Goal: Information Seeking & Learning: Check status

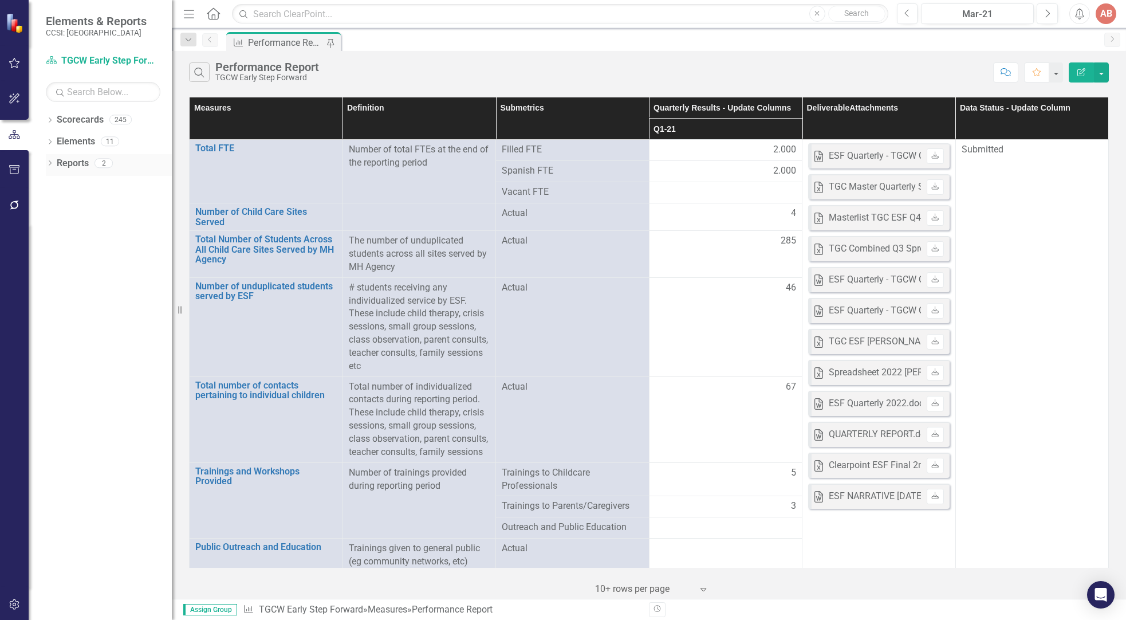
click at [61, 160] on link "Reports" at bounding box center [73, 163] width 32 height 13
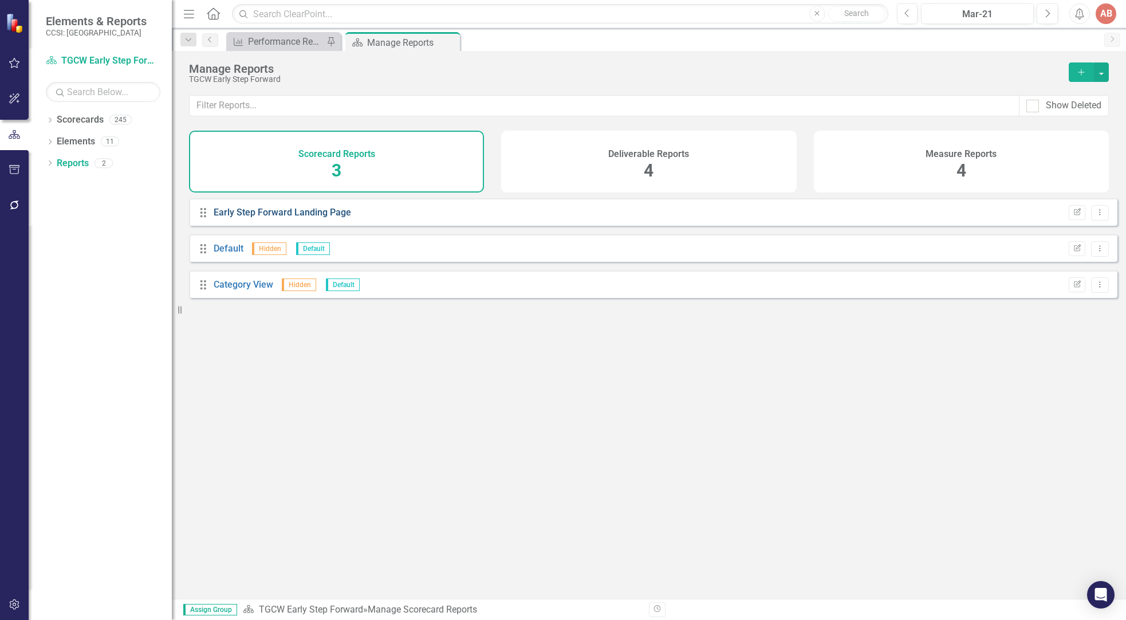
click at [278, 215] on link "Early Step Forward Landing Page" at bounding box center [282, 212] width 137 height 11
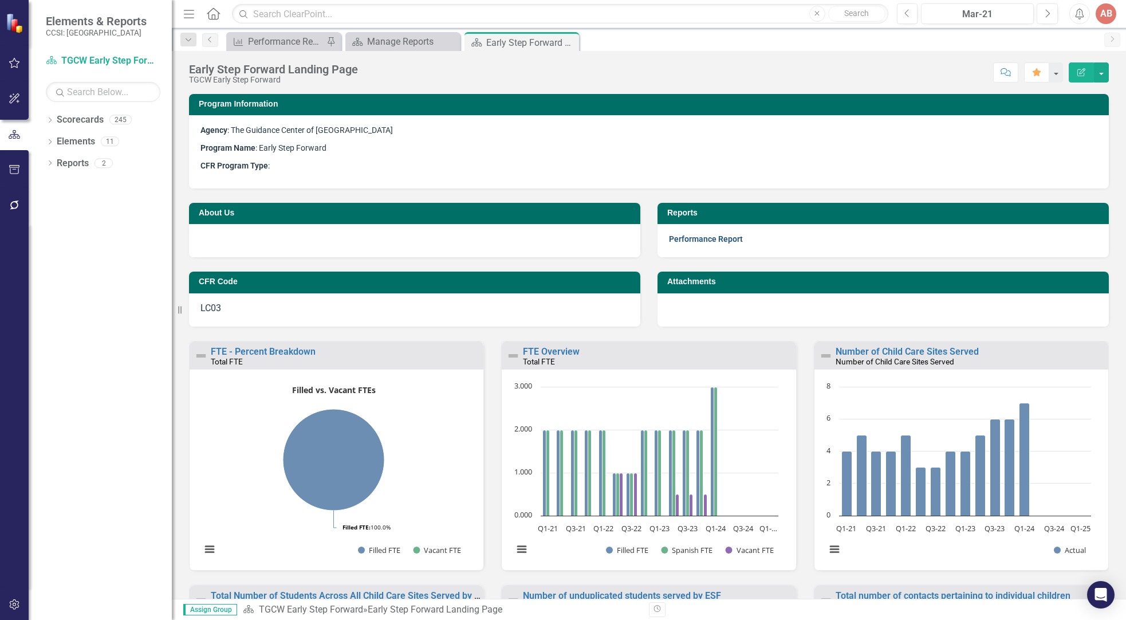
click at [709, 242] on link "Performance Report" at bounding box center [706, 238] width 74 height 9
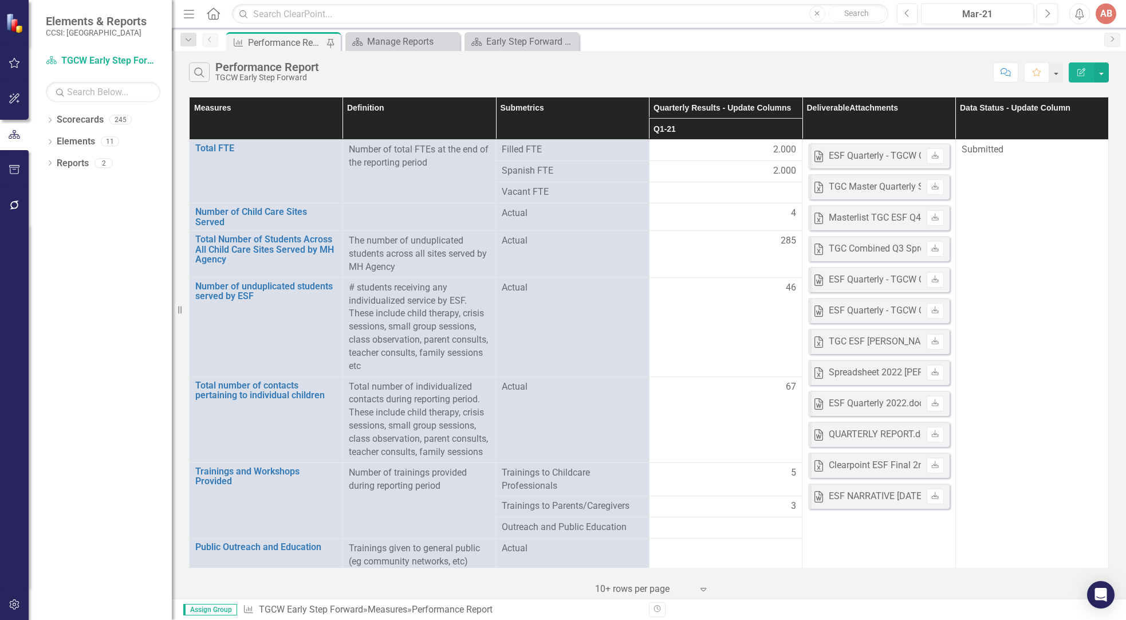
click at [746, 132] on th "Q1-21" at bounding box center [726, 129] width 154 height 21
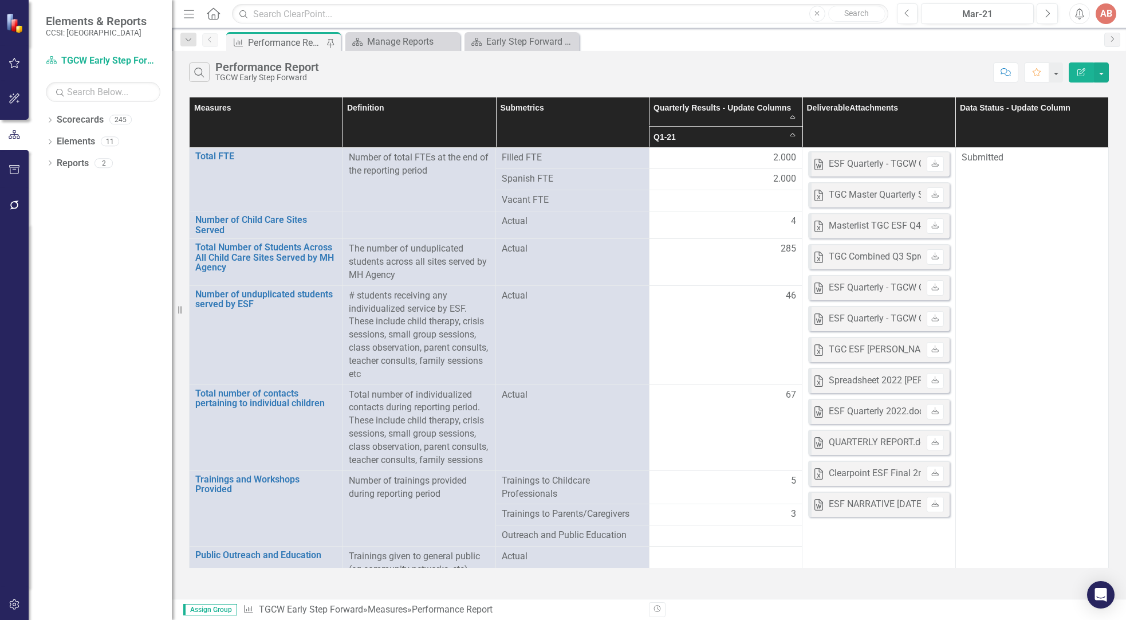
click at [780, 134] on th "Q1-21 Sort Ascending" at bounding box center [726, 137] width 154 height 21
click at [788, 134] on th "Q1-21 Sort Descending" at bounding box center [726, 137] width 154 height 21
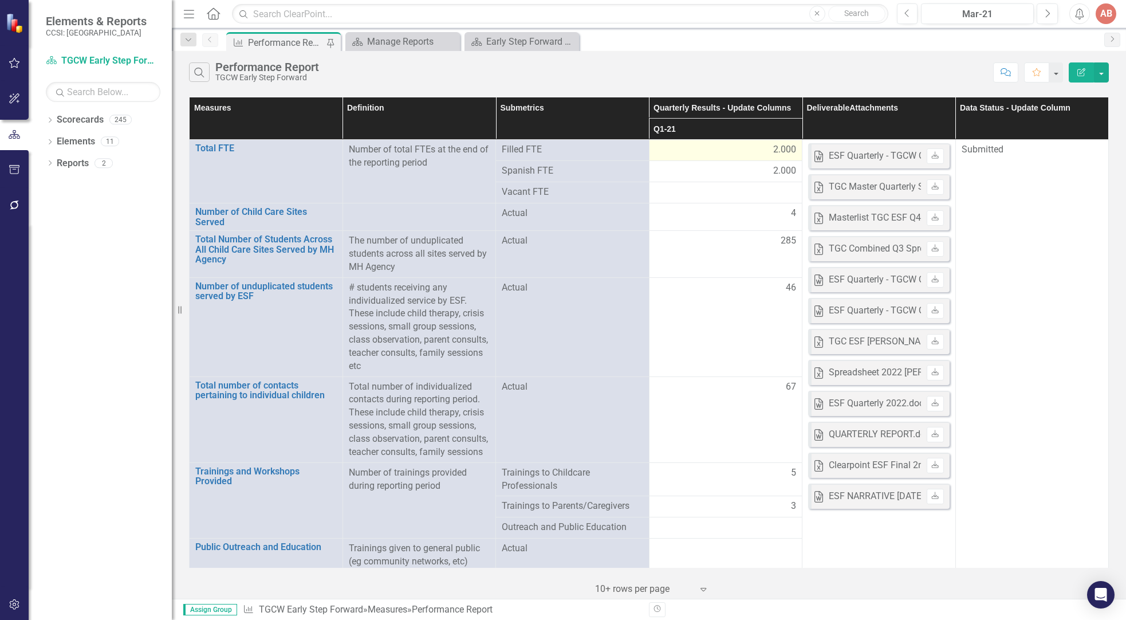
click at [741, 146] on div "2.000" at bounding box center [726, 149] width 142 height 13
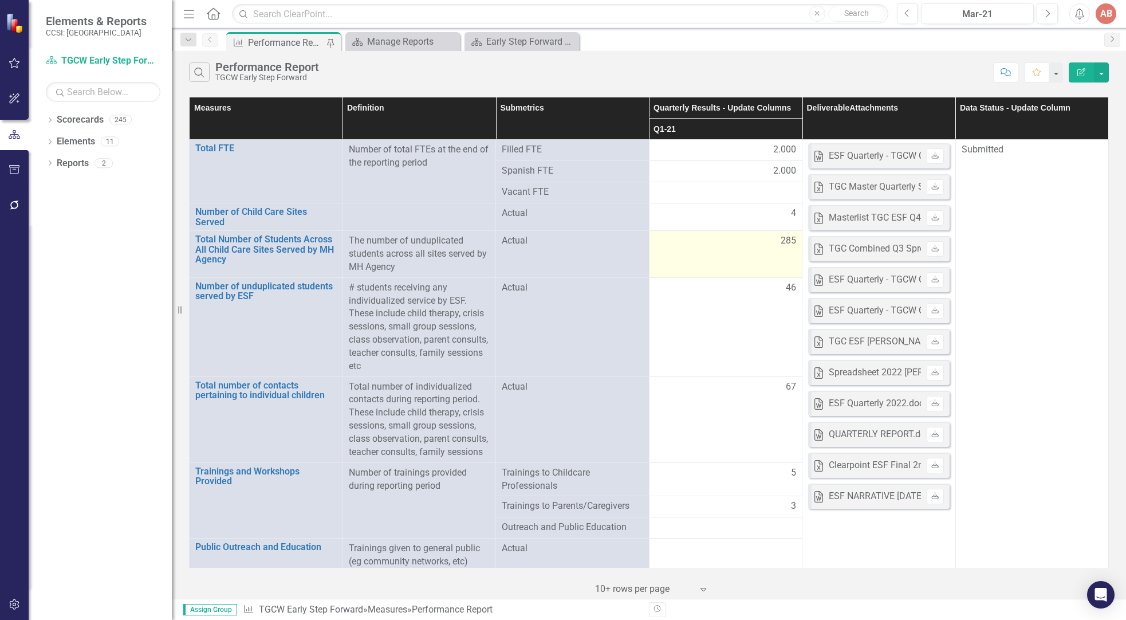
click at [708, 238] on div "285" at bounding box center [726, 240] width 142 height 13
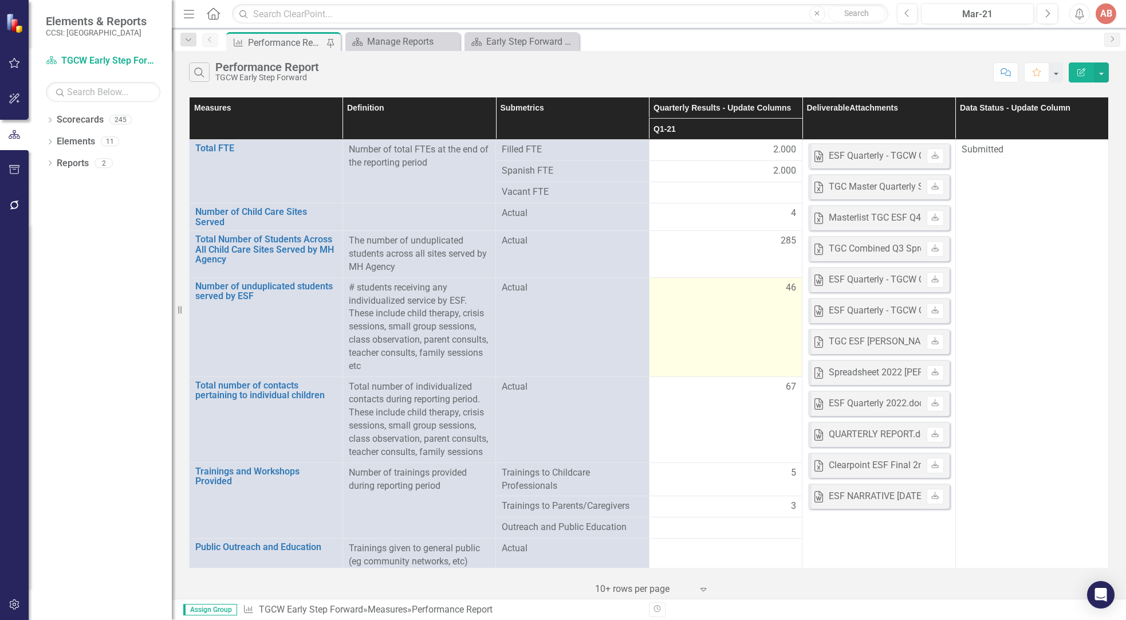
drag, startPoint x: 732, startPoint y: 297, endPoint x: 744, endPoint y: 246, distance: 52.0
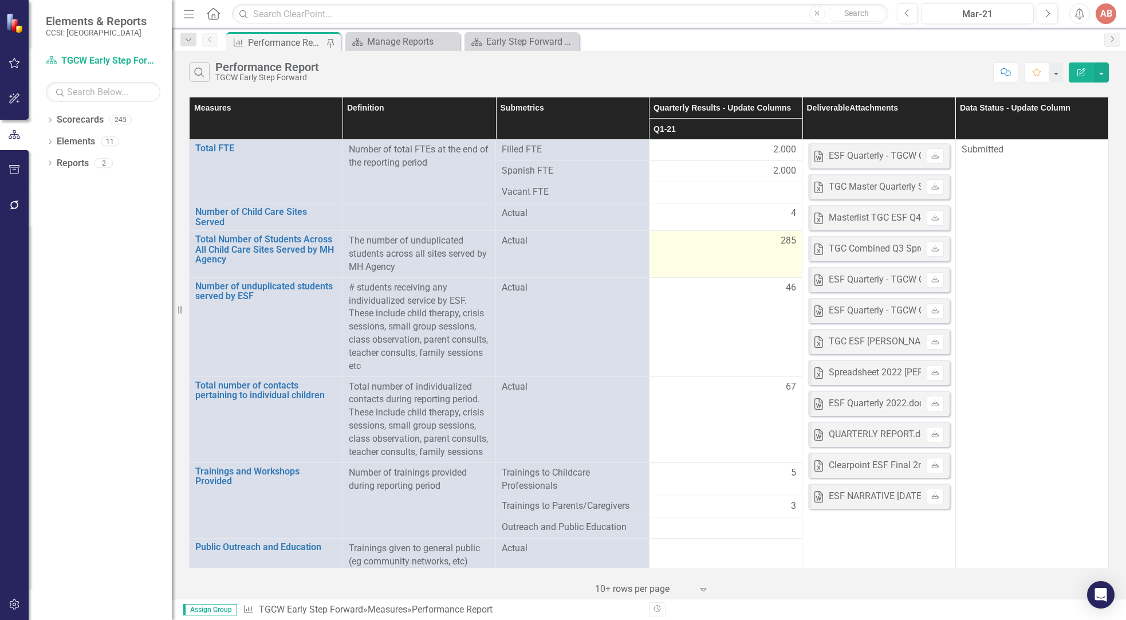
click at [732, 293] on td "46" at bounding box center [726, 326] width 154 height 99
click at [1116, 44] on link "Next" at bounding box center [1113, 40] width 16 height 14
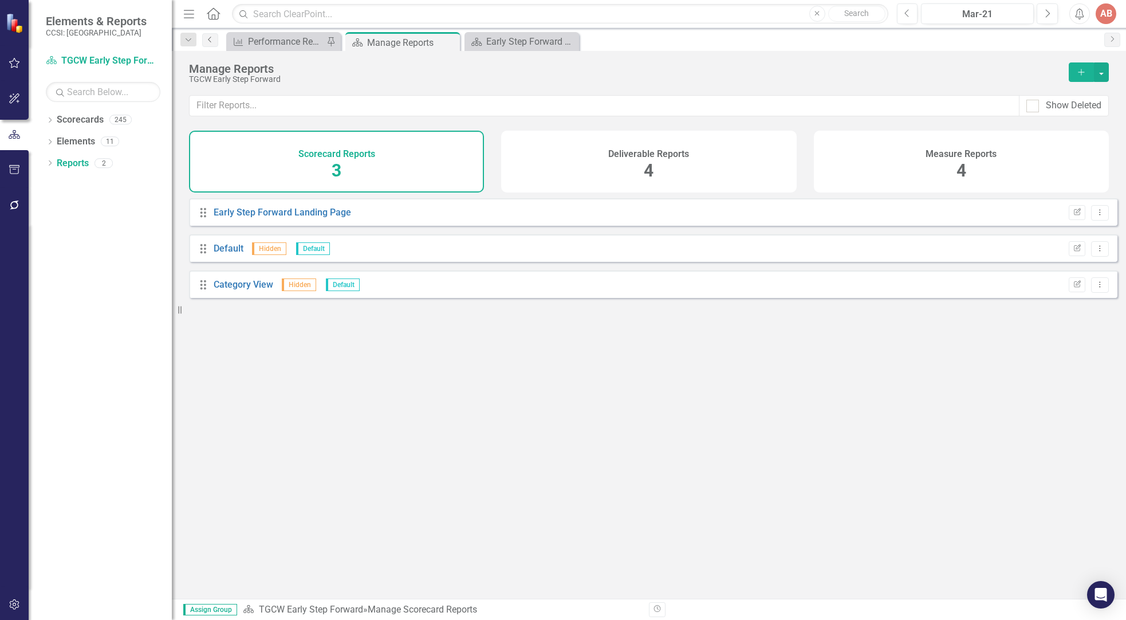
click at [211, 45] on link "Previous" at bounding box center [210, 40] width 16 height 14
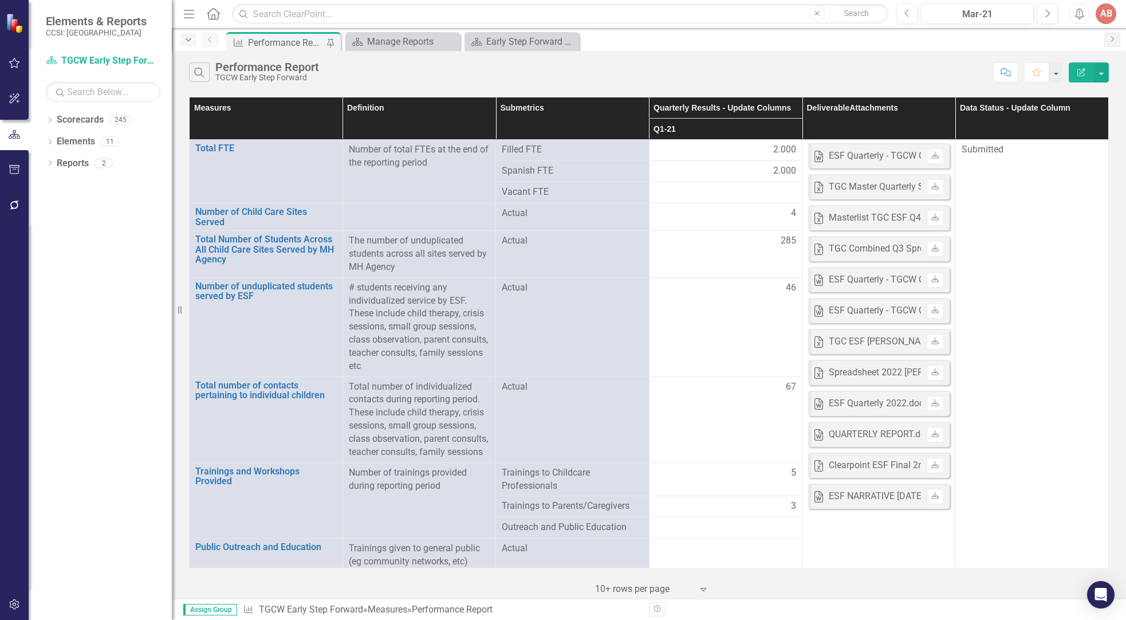
click at [186, 45] on div "Dropdown" at bounding box center [188, 40] width 16 height 14
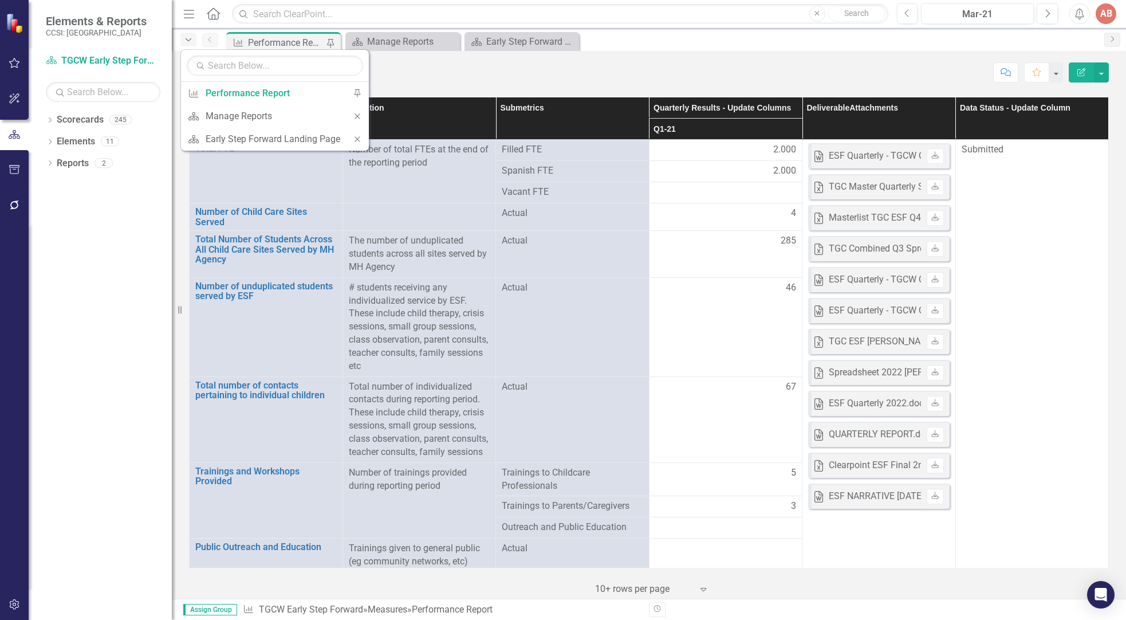
click at [186, 44] on div "Dropdown" at bounding box center [188, 40] width 16 height 14
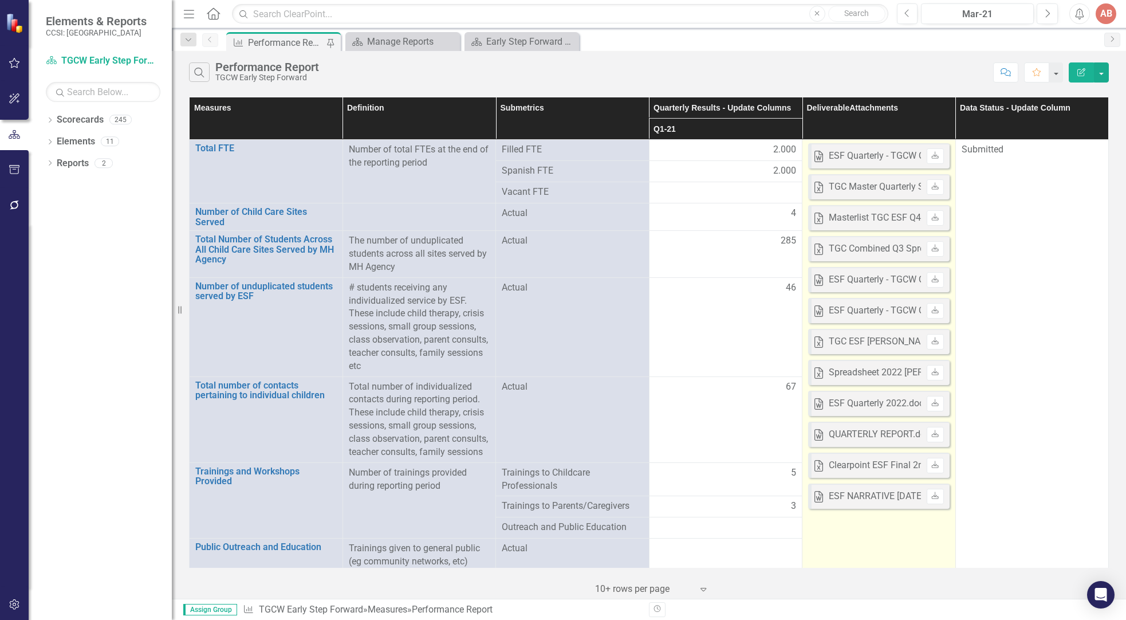
click at [871, 156] on div "ESF Quarterly - TGCW Q1 2024 (1).docx" at bounding box center [909, 156] width 160 height 13
click at [891, 154] on div "ESF Quarterly - TGCW Q1 2024 (1).docx" at bounding box center [909, 156] width 160 height 13
click at [931, 156] on icon "Download" at bounding box center [935, 155] width 9 height 7
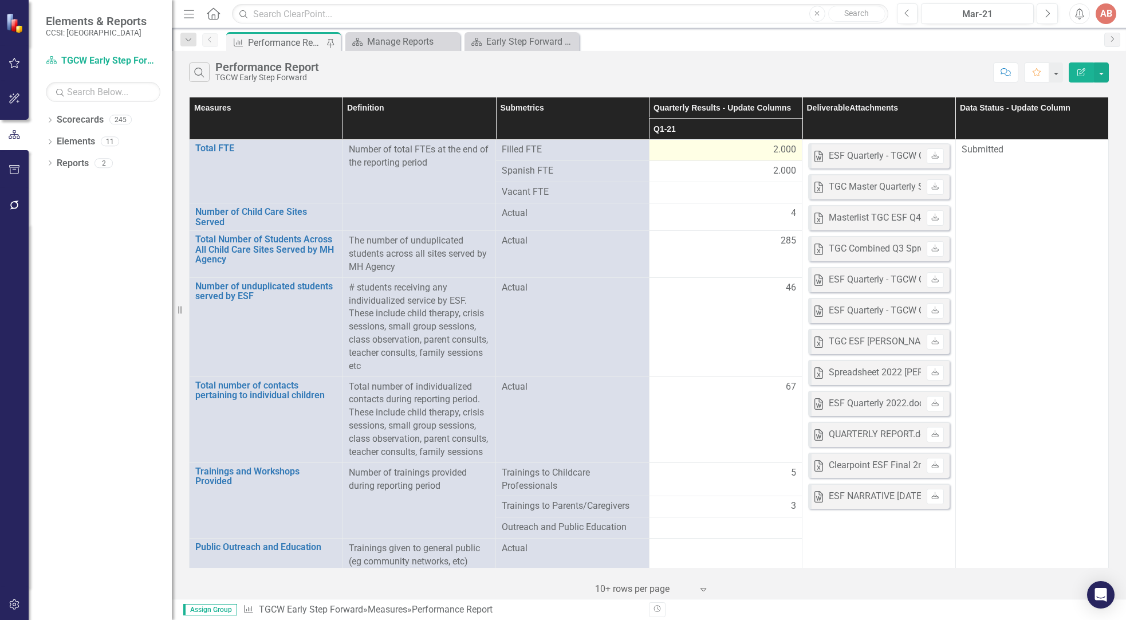
click at [737, 152] on div "2.000" at bounding box center [726, 149] width 142 height 13
click at [812, 116] on th "Deliverable Attachments" at bounding box center [880, 118] width 154 height 42
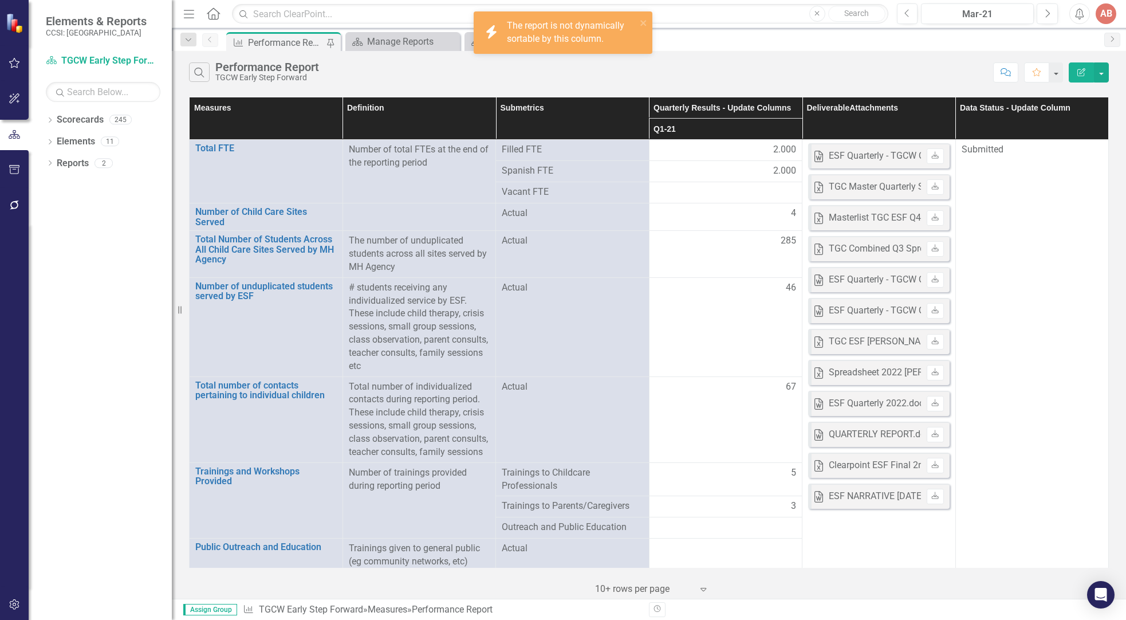
click at [772, 126] on th "Q1-21" at bounding box center [726, 129] width 154 height 21
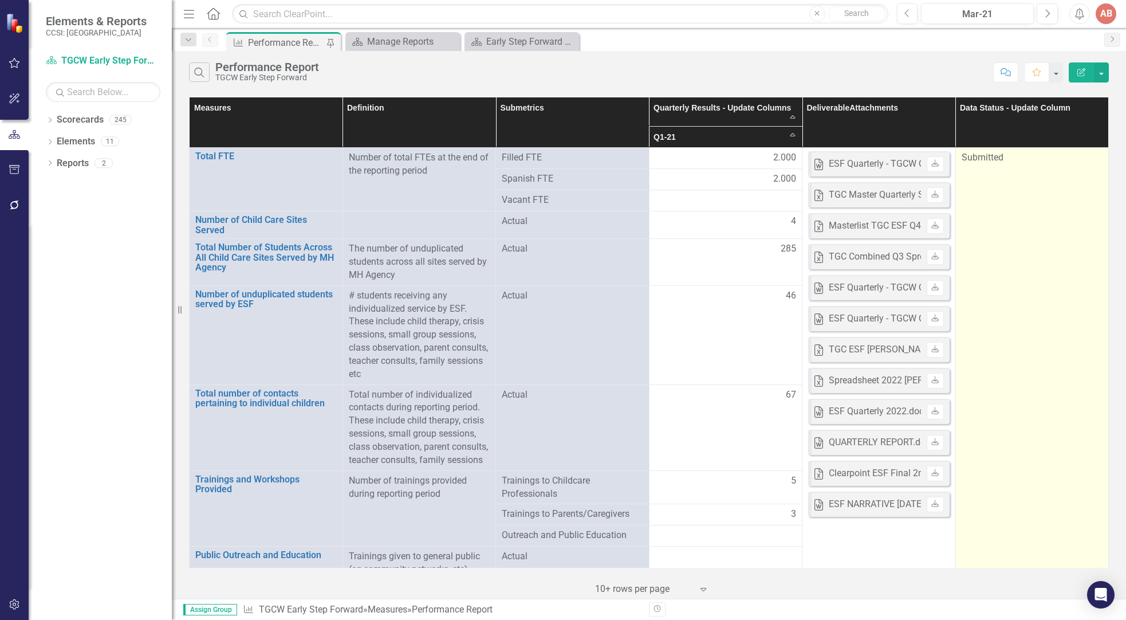
click at [1051, 221] on td "Submitted" at bounding box center [1033, 409] width 154 height 522
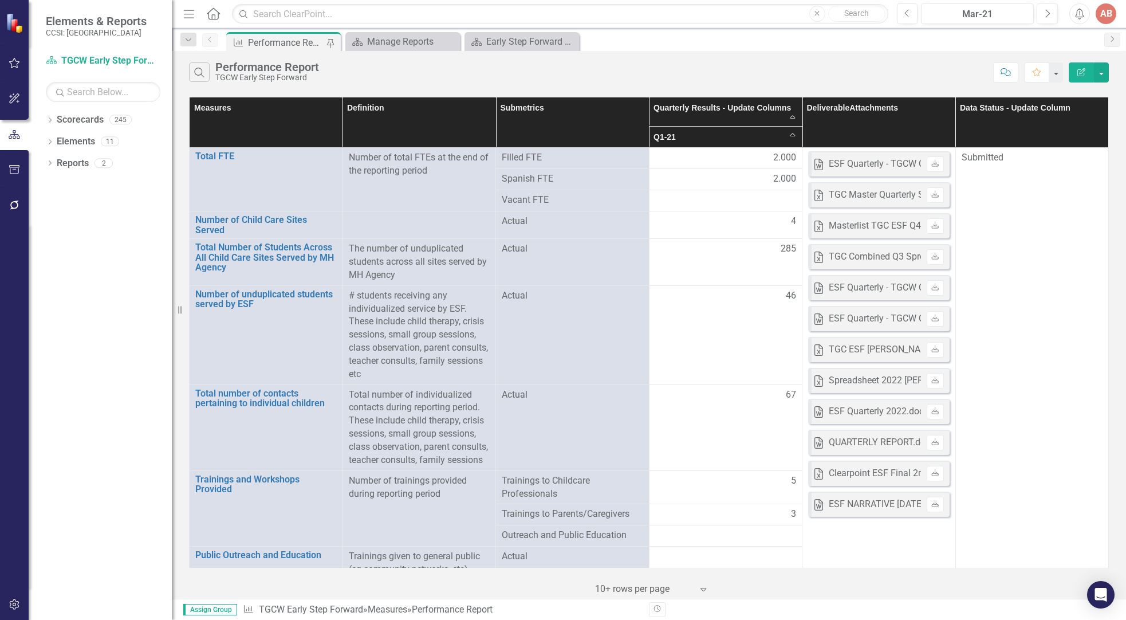
click at [782, 111] on th "Quarterly Results - Update Columns Sort Ascending" at bounding box center [726, 111] width 154 height 29
click at [765, 107] on th "Quarterly Results - Update Columns Sort Descending" at bounding box center [726, 111] width 154 height 29
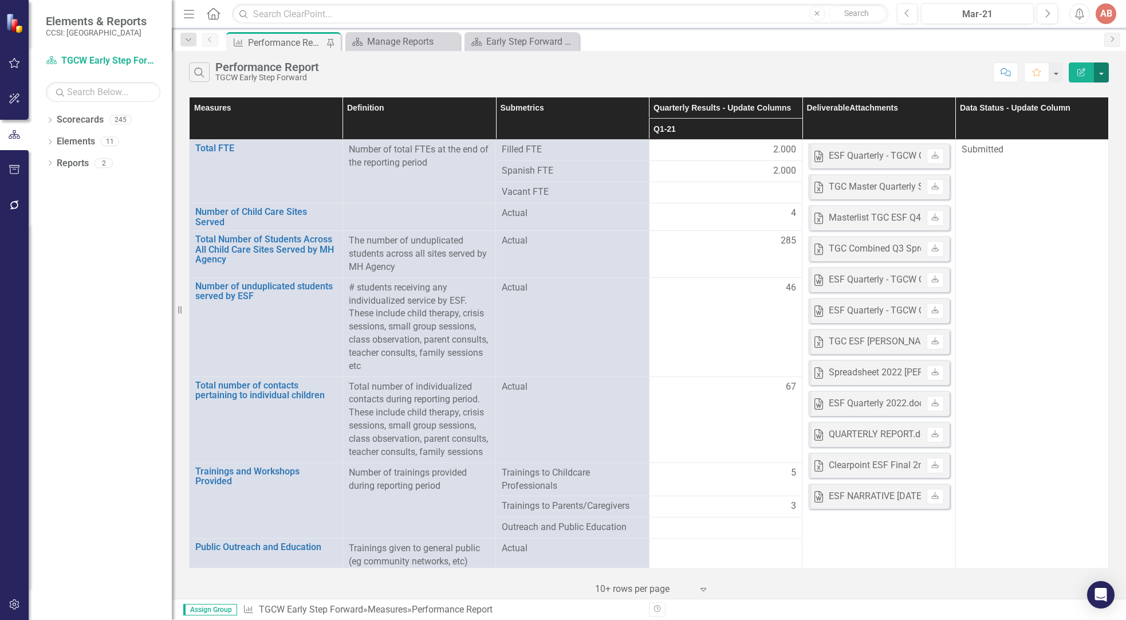
click at [1103, 70] on button "button" at bounding box center [1101, 72] width 15 height 20
click at [1104, 70] on button "button" at bounding box center [1101, 72] width 15 height 20
click at [851, 78] on div "Search Performance Report TGCW Early Step Forward" at bounding box center [588, 71] width 799 height 19
click at [372, 37] on div "Manage Reports" at bounding box center [405, 41] width 76 height 14
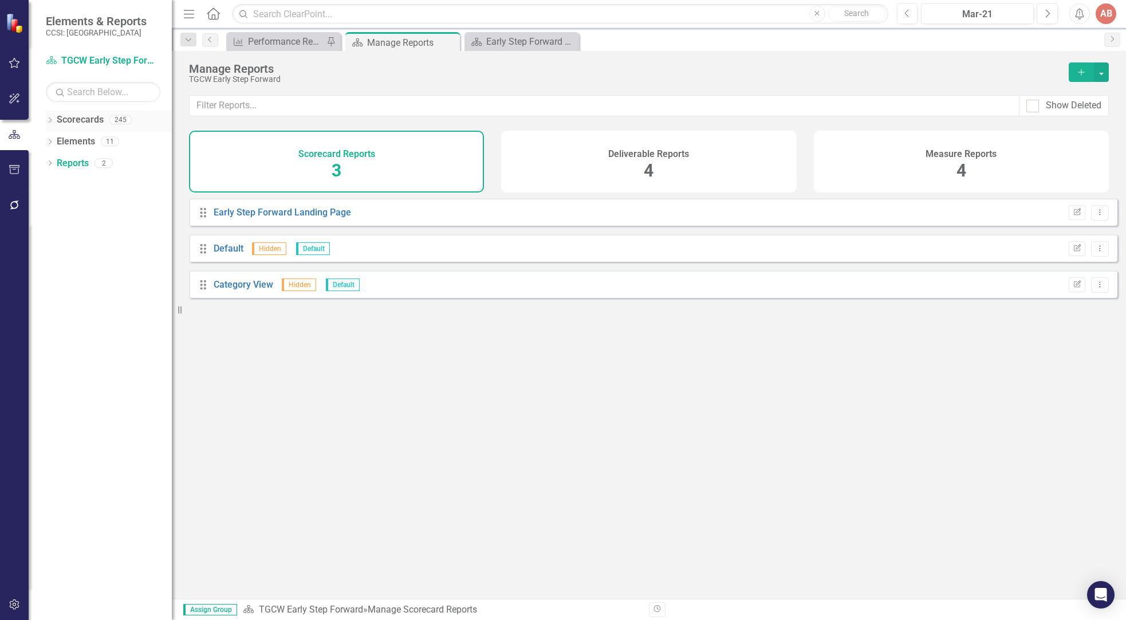
click at [88, 125] on link "Scorecards" at bounding box center [80, 119] width 47 height 13
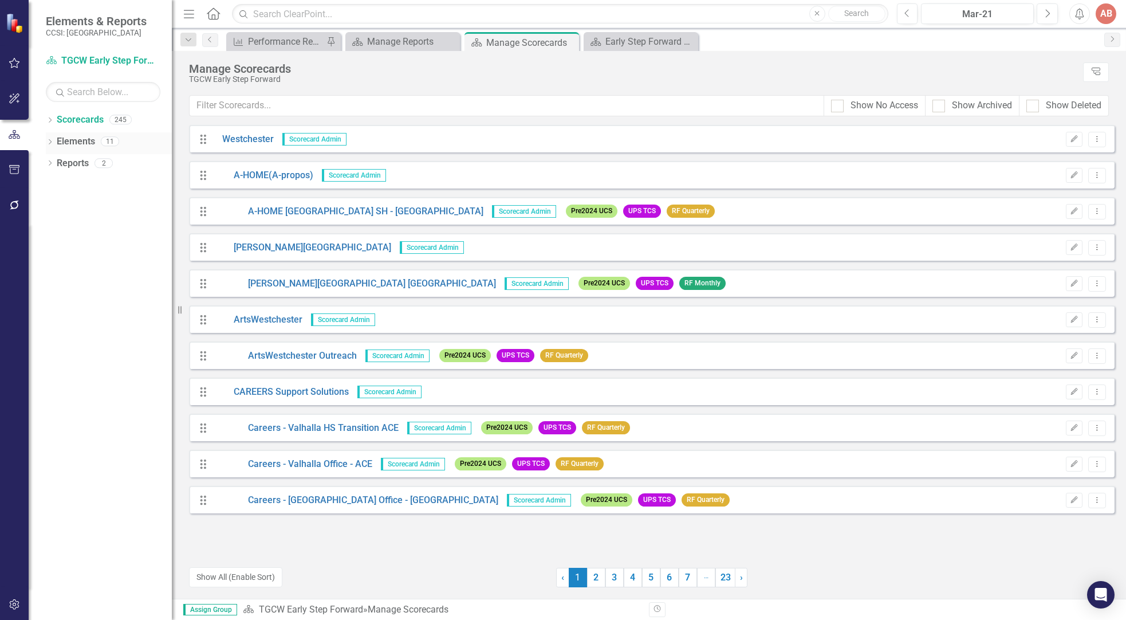
click at [83, 136] on link "Elements" at bounding box center [76, 141] width 38 height 13
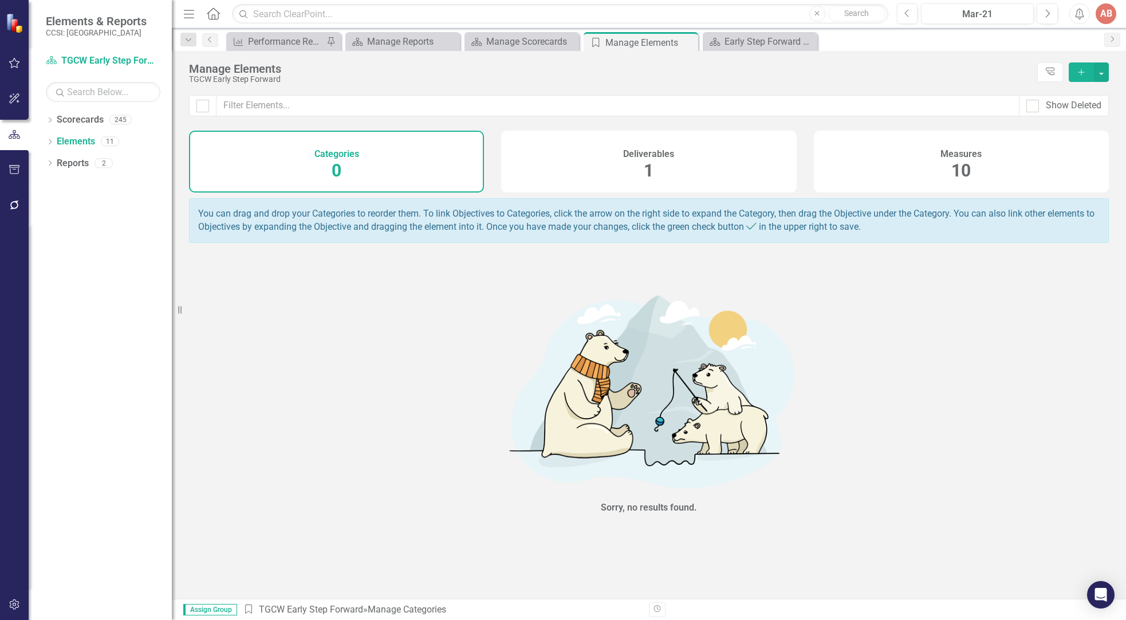
click at [657, 174] on div "Deliverables 1" at bounding box center [648, 162] width 295 height 62
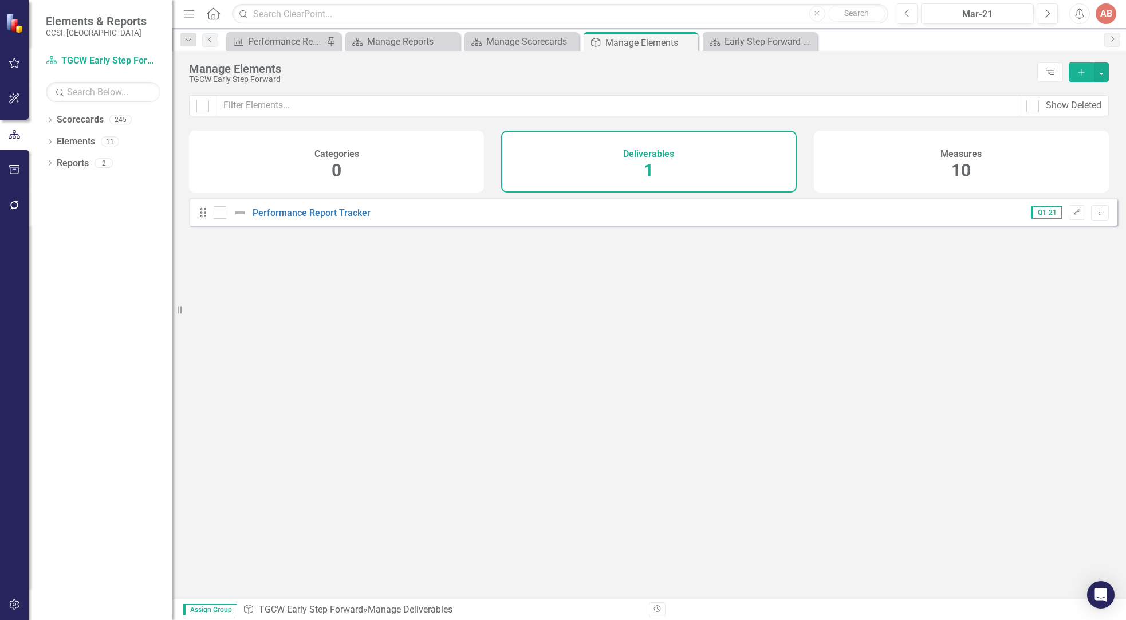
click at [933, 171] on div "Measures 10" at bounding box center [961, 162] width 295 height 62
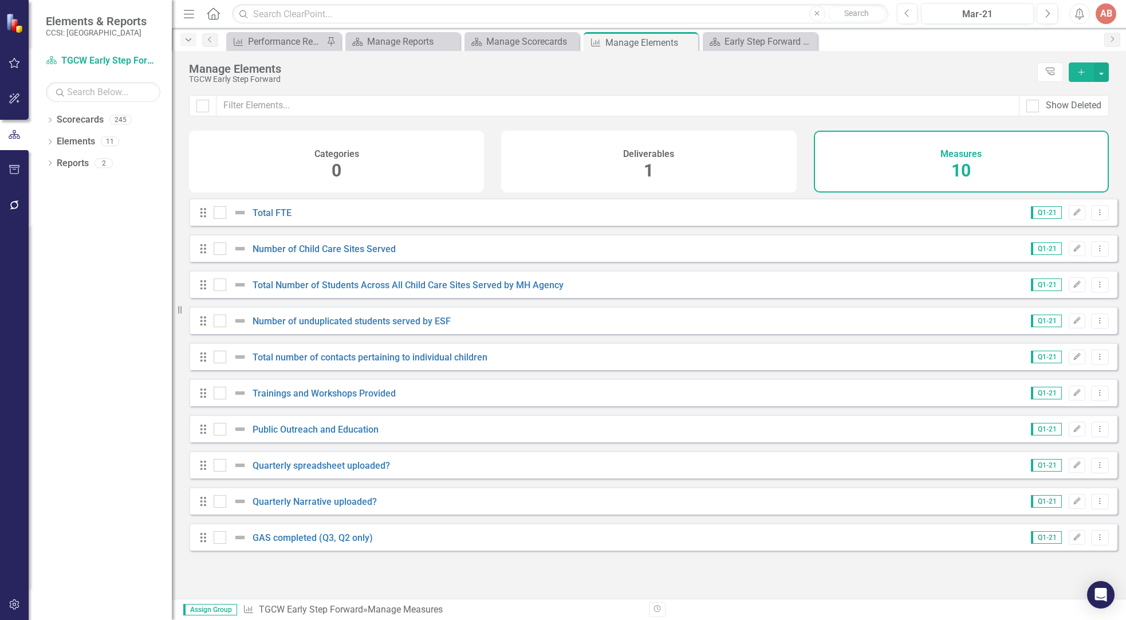
click at [192, 40] on icon "Dropdown" at bounding box center [188, 40] width 10 height 8
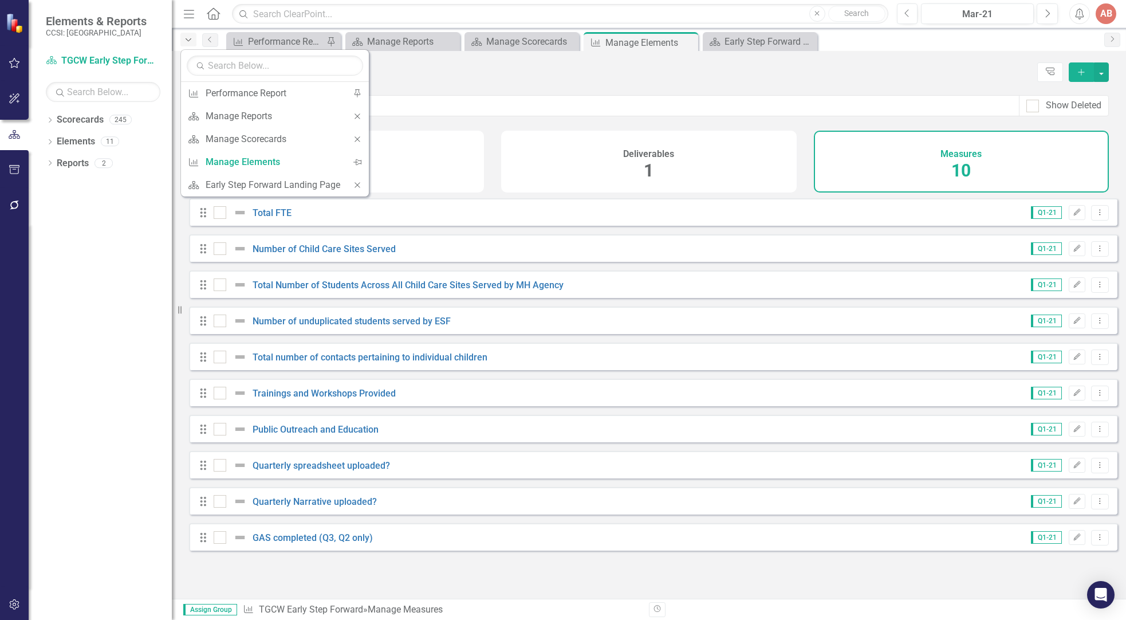
click at [192, 40] on icon "Dropdown" at bounding box center [188, 40] width 10 height 8
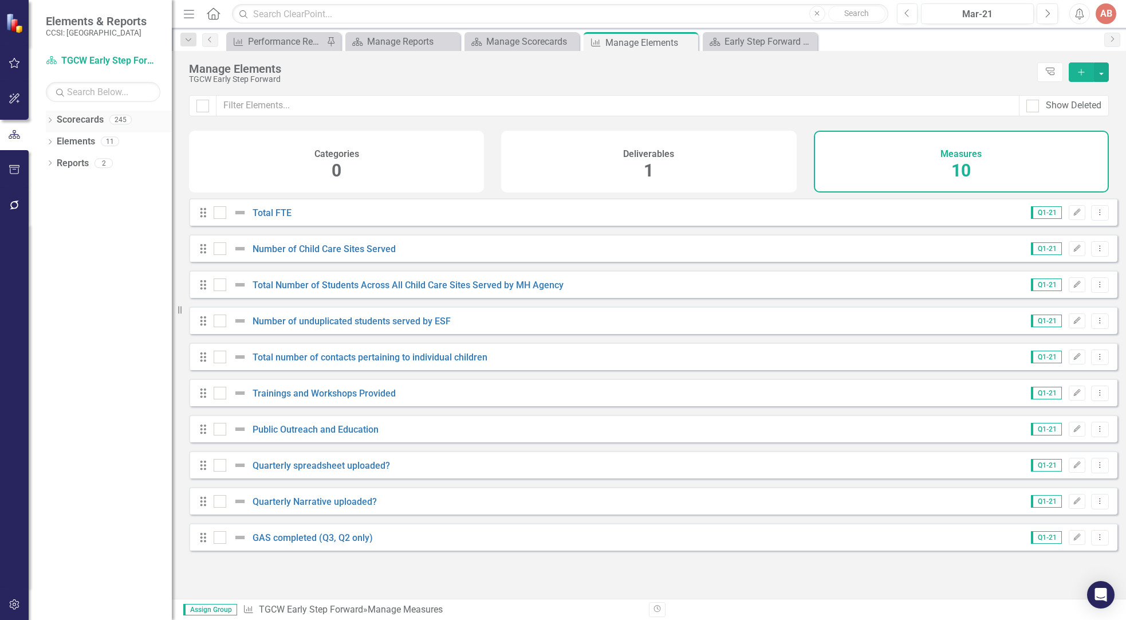
click at [83, 122] on link "Scorecards" at bounding box center [80, 119] width 47 height 13
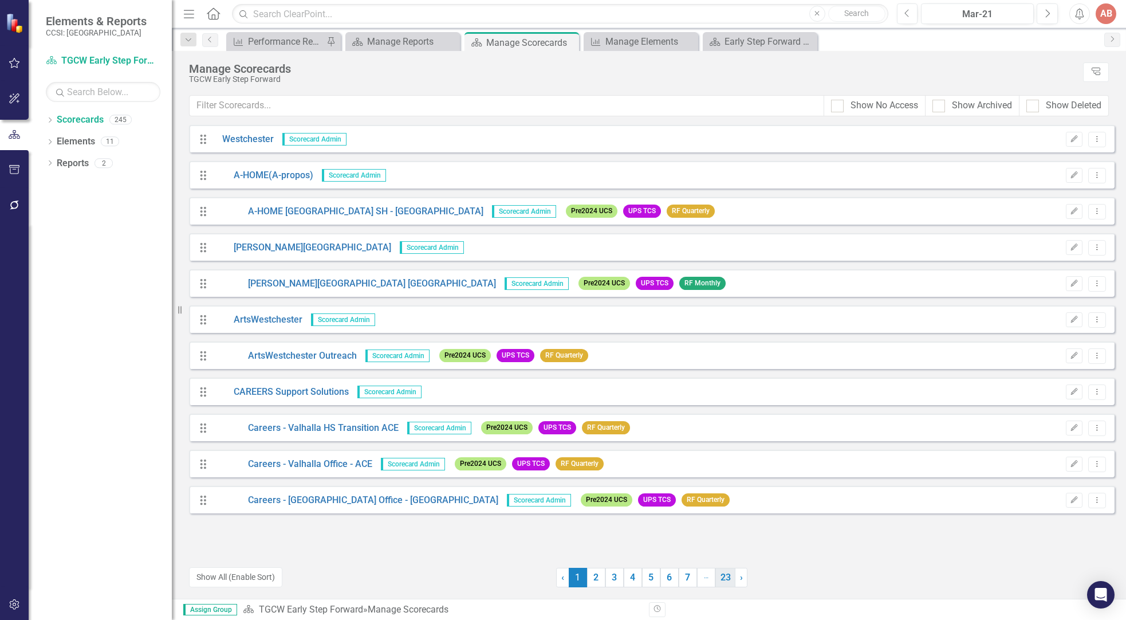
click at [720, 577] on link "23" at bounding box center [726, 577] width 20 height 19
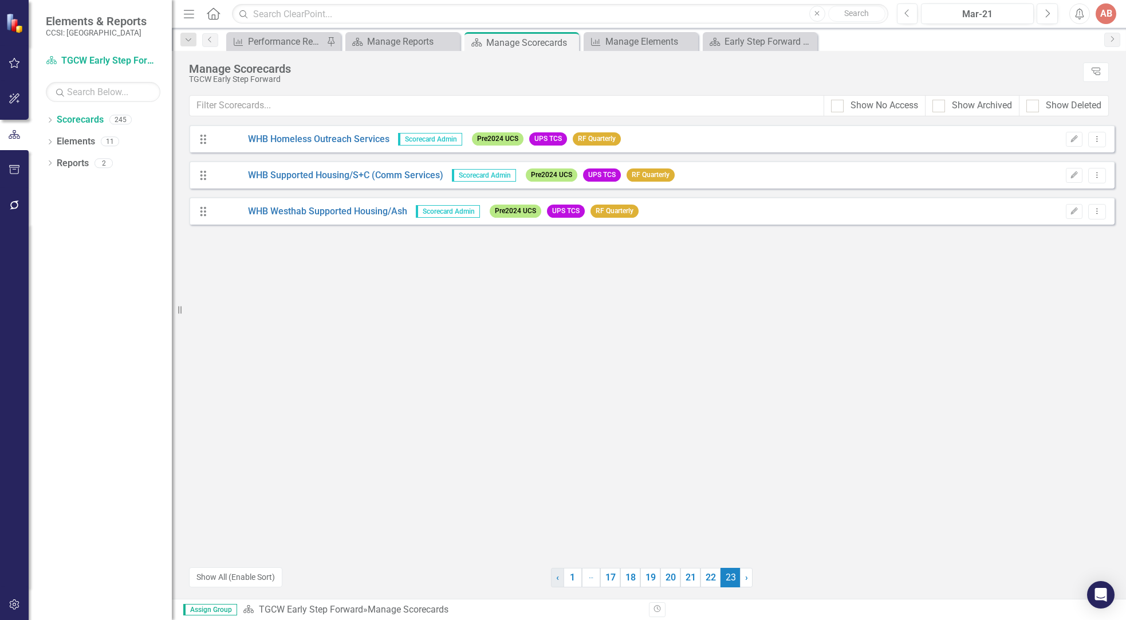
click at [556, 579] on span "‹" at bounding box center [557, 577] width 3 height 11
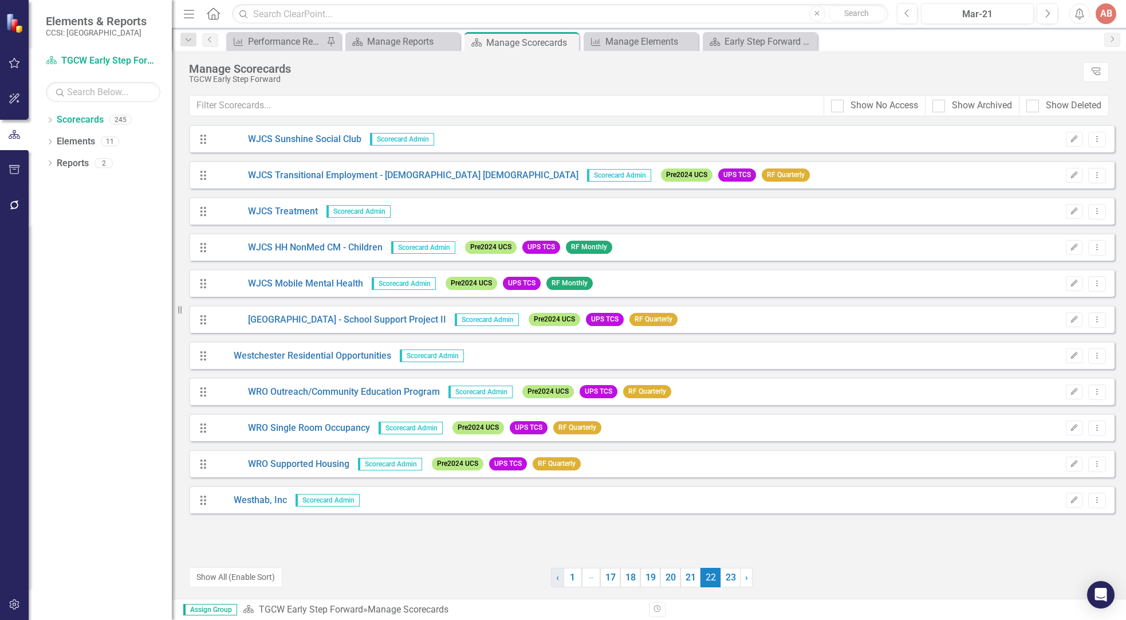
click at [556, 579] on span "‹" at bounding box center [557, 577] width 3 height 11
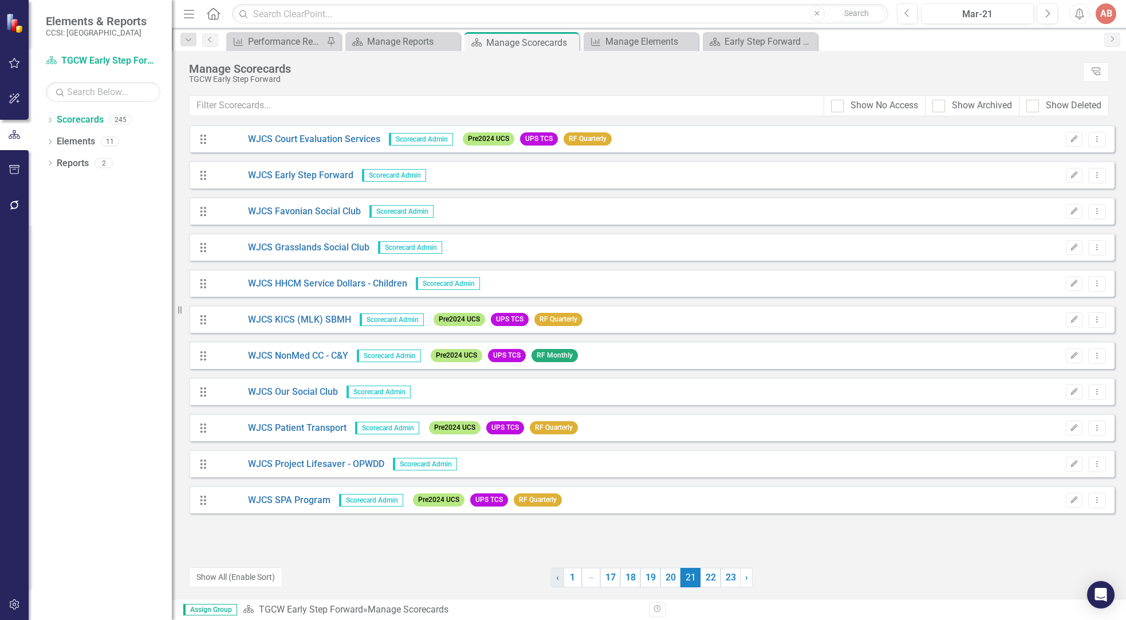
click at [556, 579] on span "‹" at bounding box center [557, 577] width 3 height 11
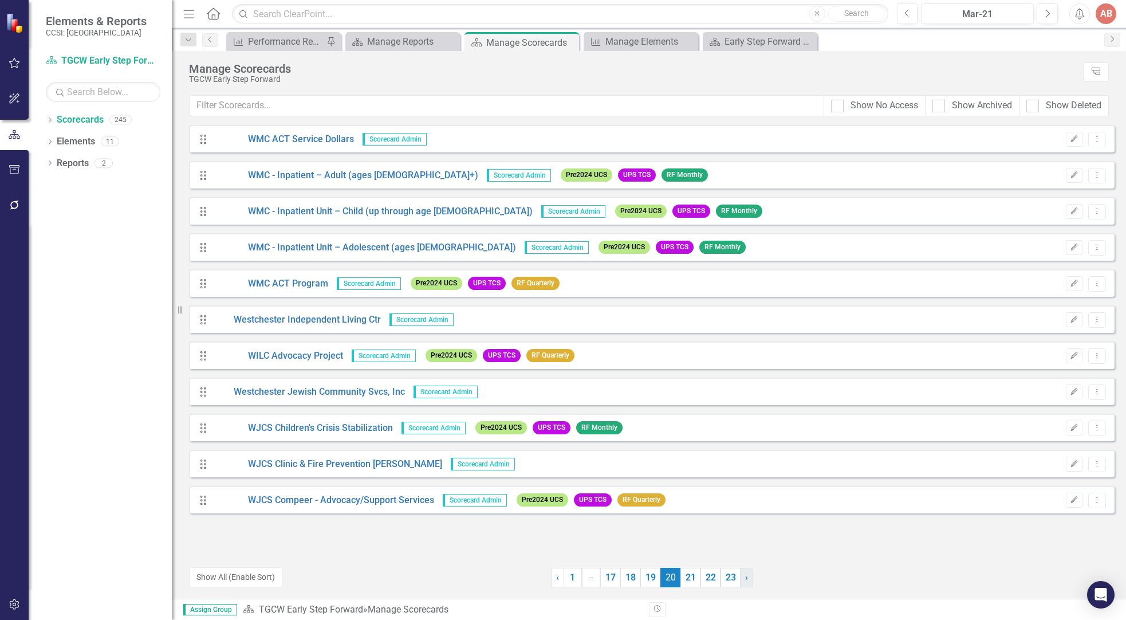
click at [744, 577] on link "› Next" at bounding box center [746, 577] width 13 height 19
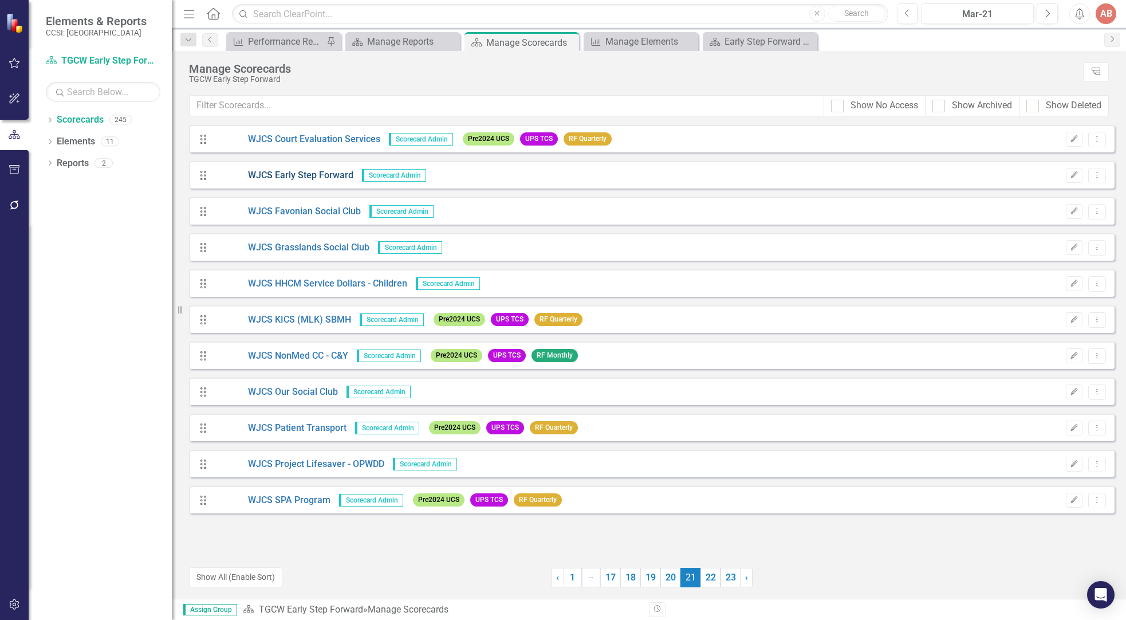
click at [333, 170] on link "WJCS Early Step Forward" at bounding box center [284, 175] width 140 height 13
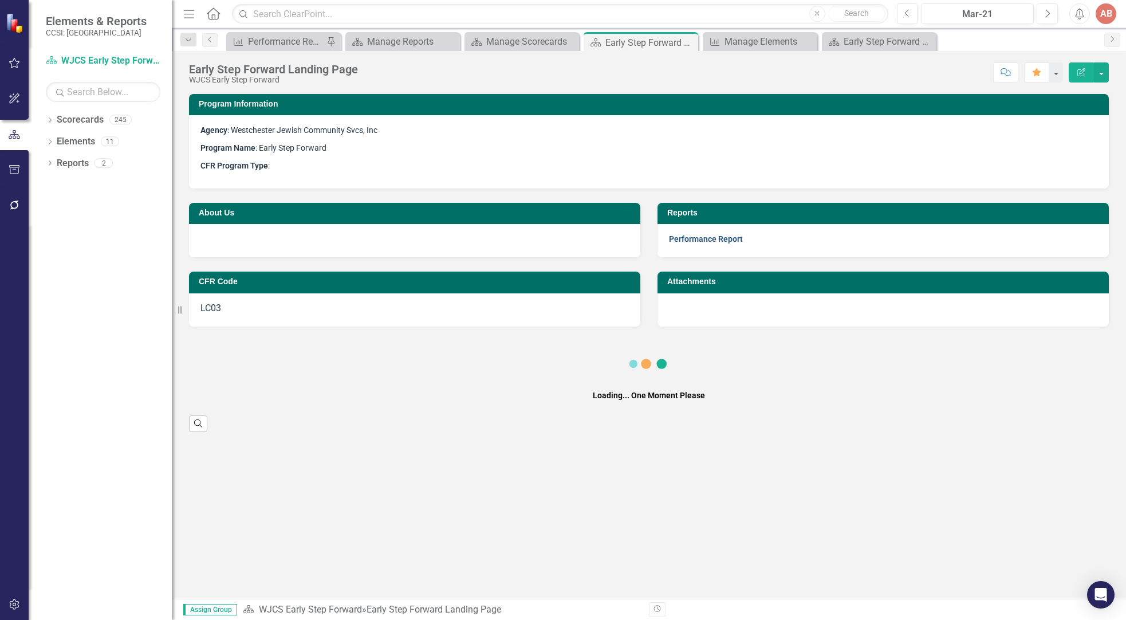
click at [730, 237] on link "Performance Report" at bounding box center [706, 238] width 74 height 9
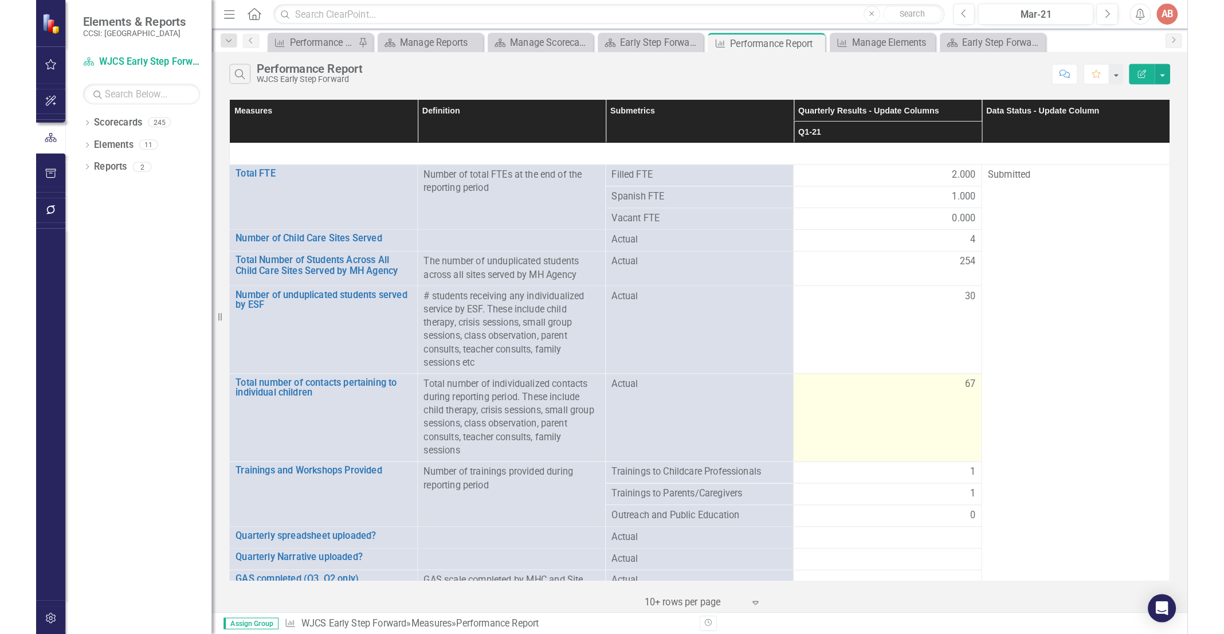
scroll to position [32, 0]
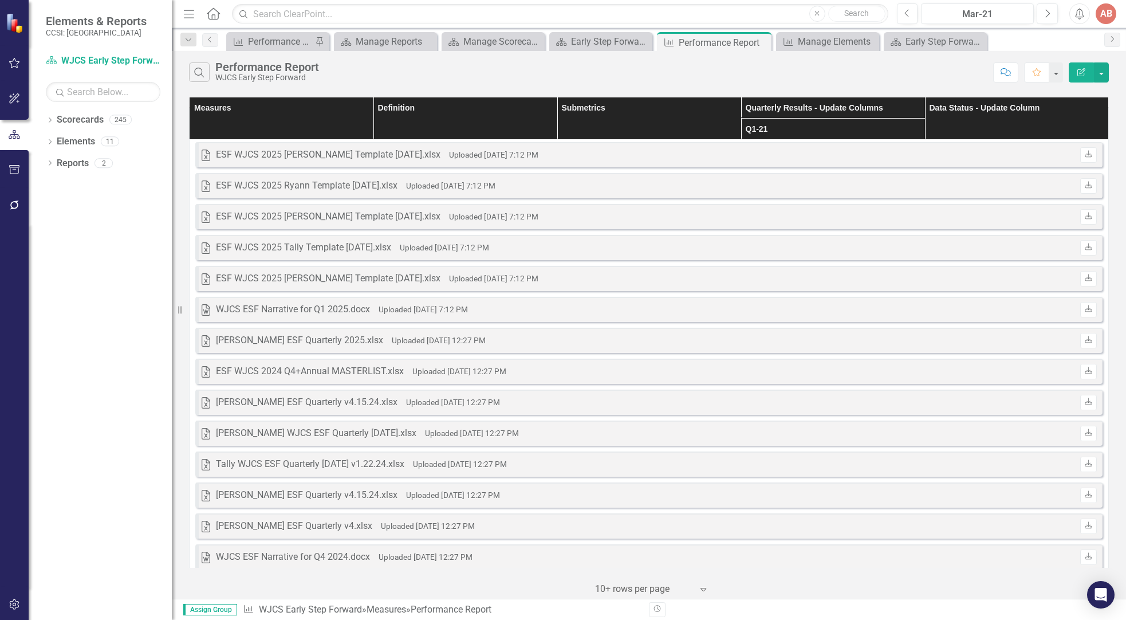
click at [823, 121] on th "Q1-21" at bounding box center [833, 128] width 184 height 21
click at [575, 114] on th "Submetrics" at bounding box center [649, 118] width 184 height 42
click at [229, 120] on th "Measures" at bounding box center [282, 118] width 184 height 42
click at [970, 118] on th "Data Status - Update Column" at bounding box center [1017, 118] width 184 height 42
click at [292, 122] on th "Measures Sort Ascending" at bounding box center [282, 118] width 184 height 42
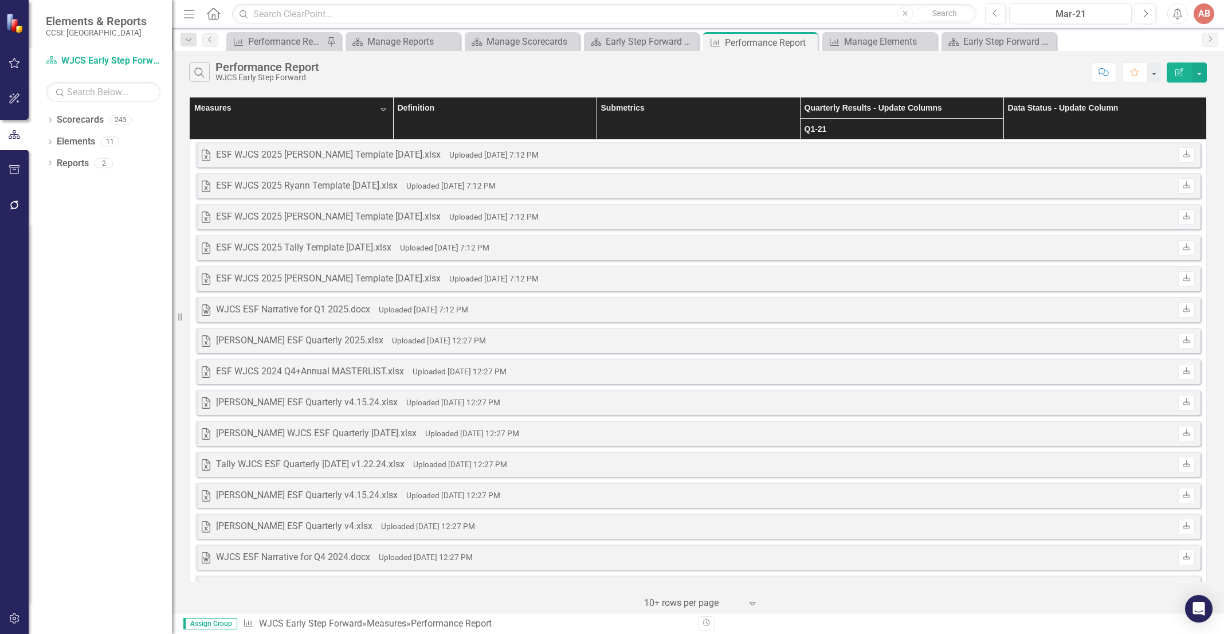
click at [820, 130] on th "Q1-21" at bounding box center [901, 128] width 203 height 21
click at [339, 123] on th "Measures" at bounding box center [291, 118] width 203 height 42
click at [207, 109] on th "Measures Sort Ascending" at bounding box center [291, 118] width 203 height 42
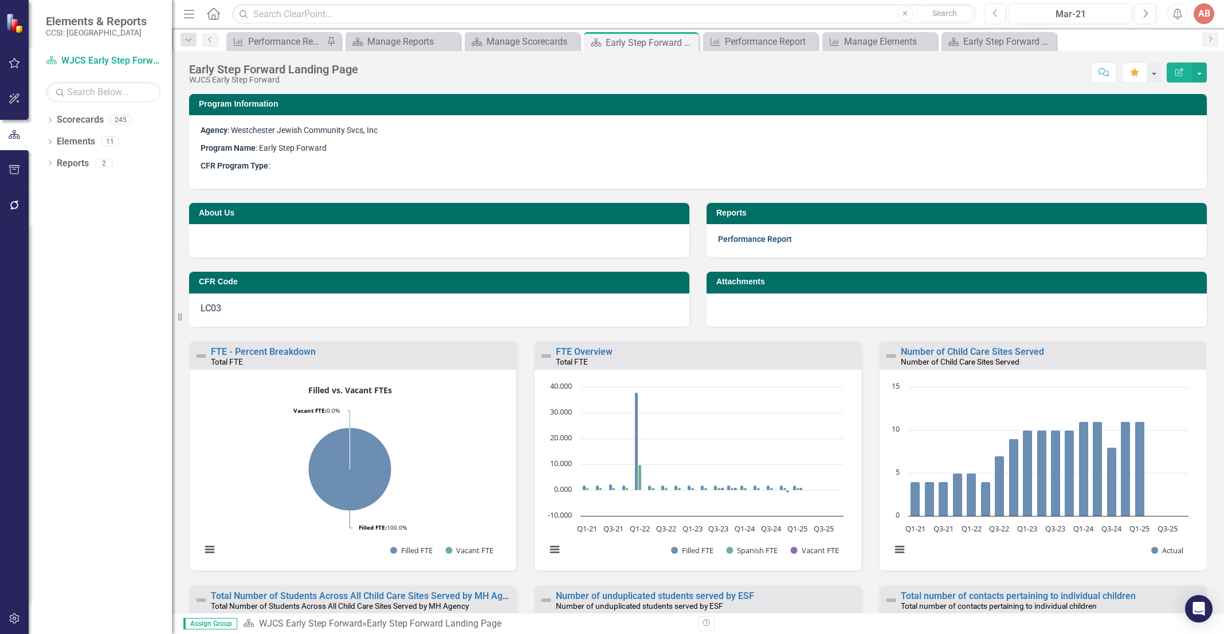
click at [741, 238] on link "Performance Report" at bounding box center [755, 238] width 74 height 9
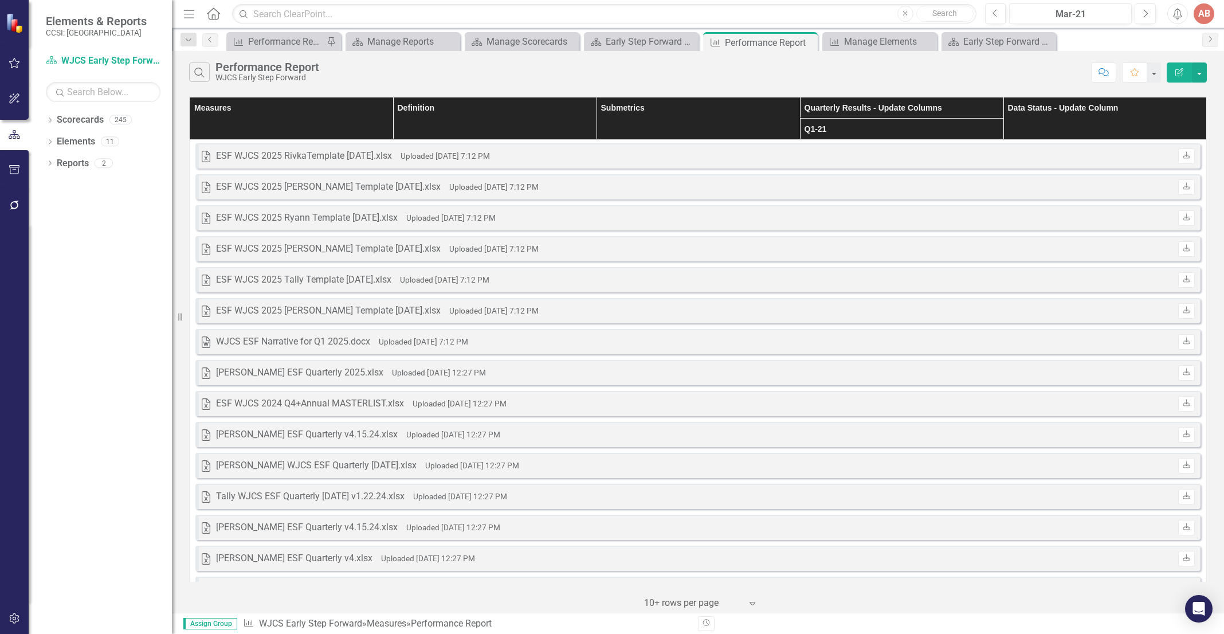
click at [846, 128] on th "Q1-21" at bounding box center [901, 129] width 203 height 21
click at [687, 118] on th "Submetrics" at bounding box center [697, 118] width 203 height 42
drag, startPoint x: 317, startPoint y: 119, endPoint x: 313, endPoint y: 124, distance: 6.5
click at [316, 120] on th "Measures" at bounding box center [291, 118] width 203 height 42
click at [748, 602] on icon "Expand" at bounding box center [751, 602] width 11 height 9
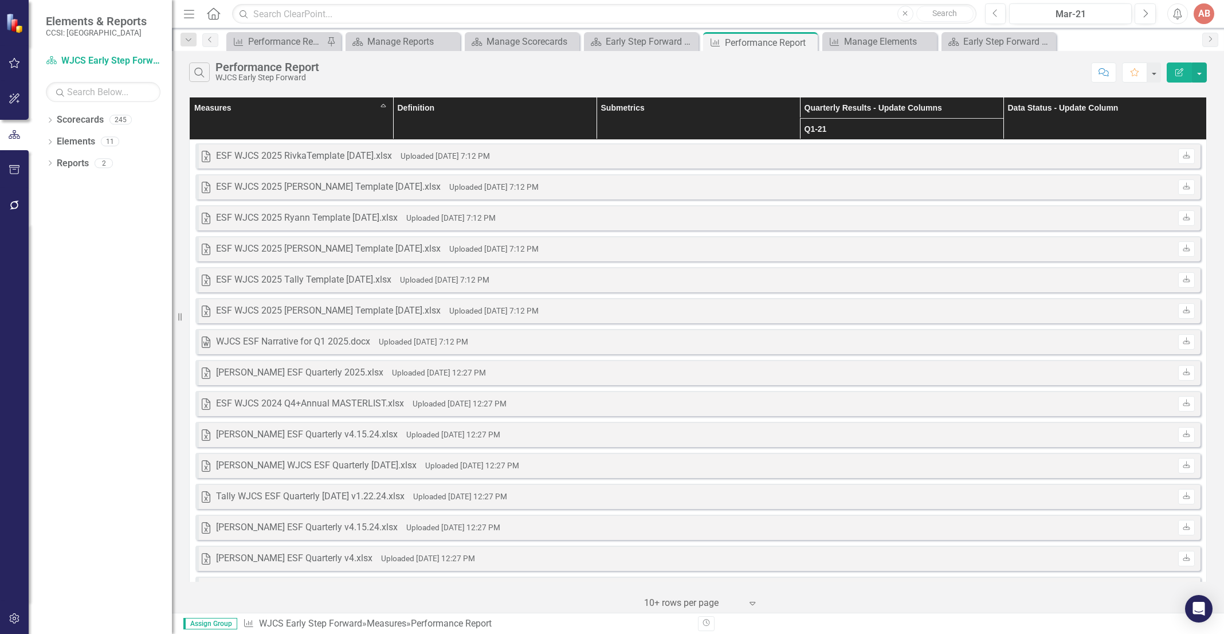
click at [748, 602] on icon "Expand" at bounding box center [751, 602] width 11 height 9
click at [187, 16] on icon "Menu" at bounding box center [189, 13] width 15 height 12
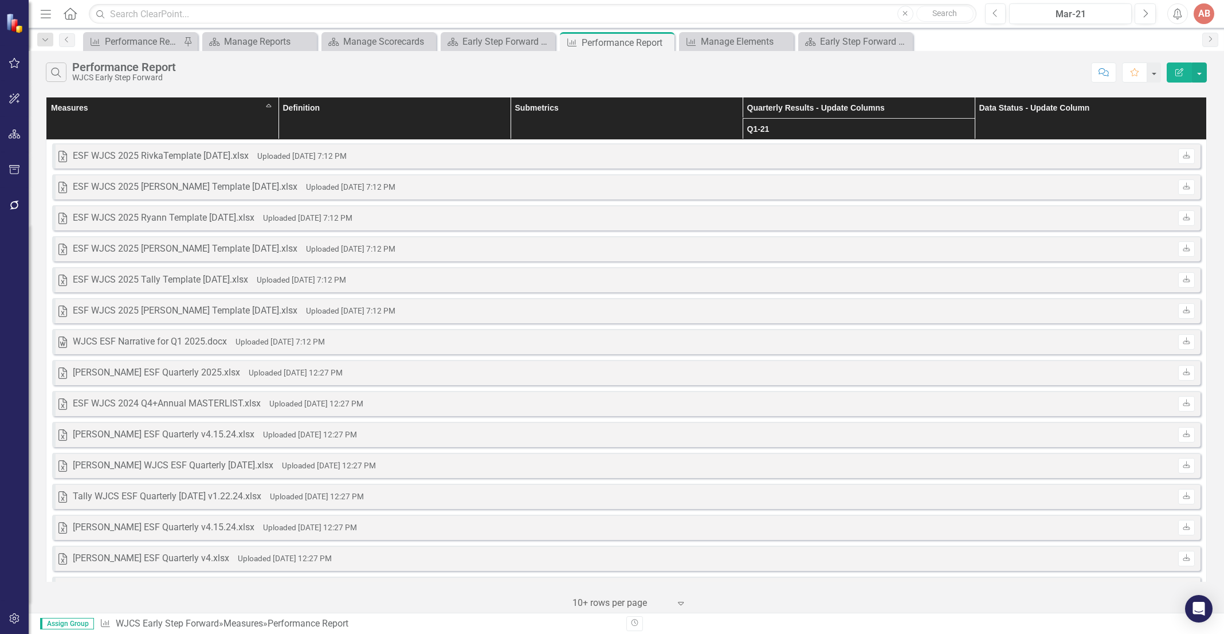
click at [169, 119] on th "Measures Sort Ascending" at bounding box center [162, 118] width 232 height 42
click at [169, 119] on th "Measures Sort Descending" at bounding box center [162, 118] width 232 height 42
click at [767, 130] on th "Q1-21" at bounding box center [858, 129] width 232 height 21
click at [602, 119] on th "Submetrics" at bounding box center [626, 118] width 232 height 42
click at [415, 119] on th "Definition" at bounding box center [394, 118] width 232 height 42
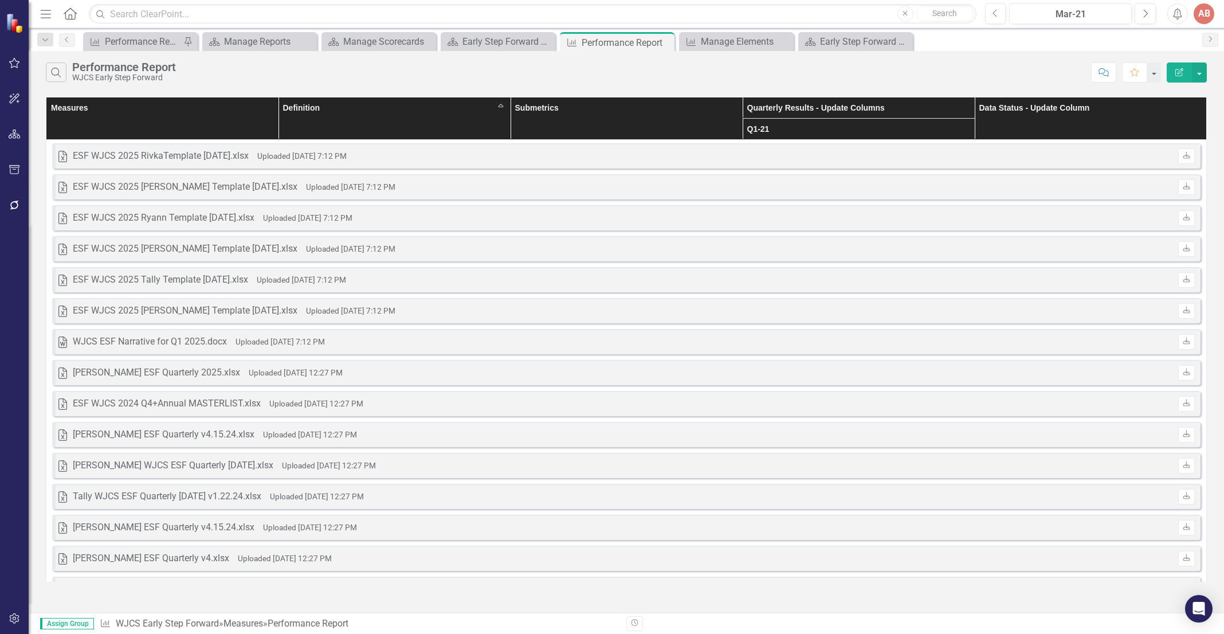
click at [255, 131] on th "Measures" at bounding box center [162, 118] width 232 height 42
click at [123, 116] on th "Measures Sort Ascending" at bounding box center [162, 118] width 232 height 42
click at [843, 43] on div "Early Step Forward Landing Page" at bounding box center [858, 41] width 76 height 14
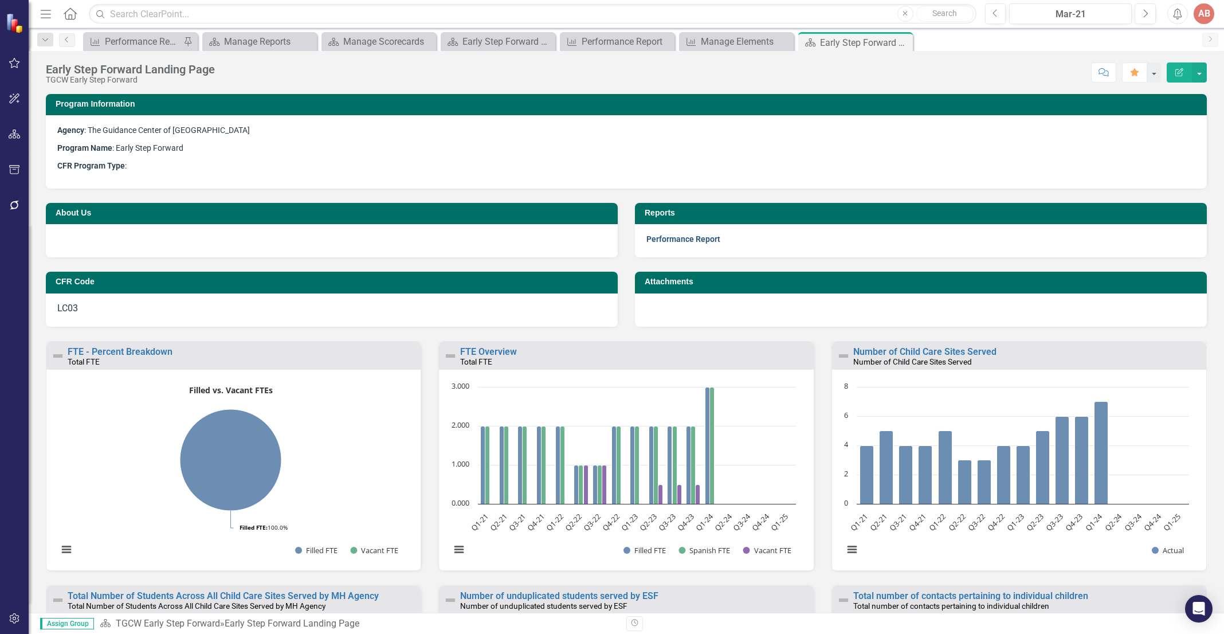
click at [670, 237] on link "Performance Report" at bounding box center [683, 238] width 74 height 9
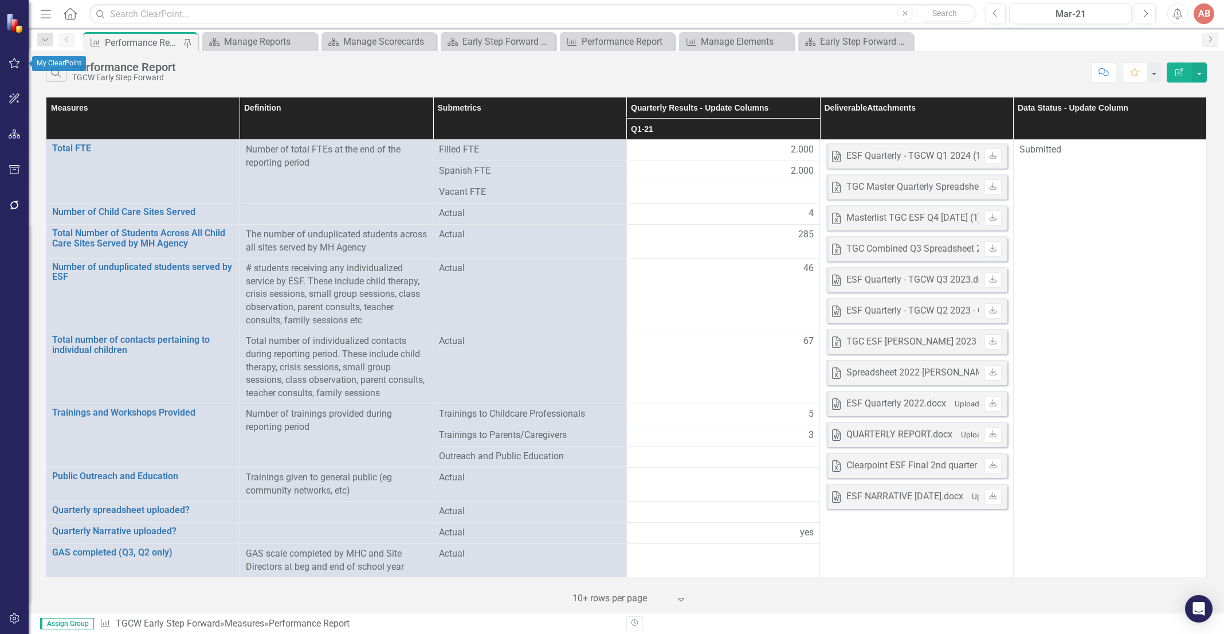
click at [9, 59] on icon "button" at bounding box center [15, 62] width 12 height 9
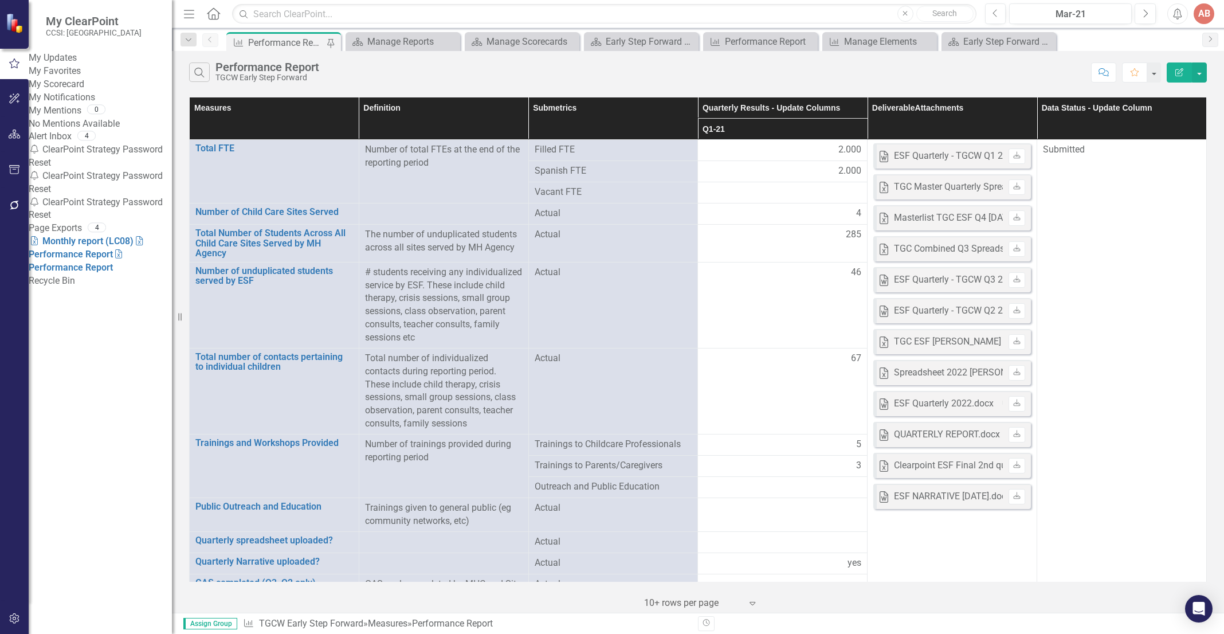
click at [85, 91] on link "My Scorecard" at bounding box center [100, 84] width 143 height 13
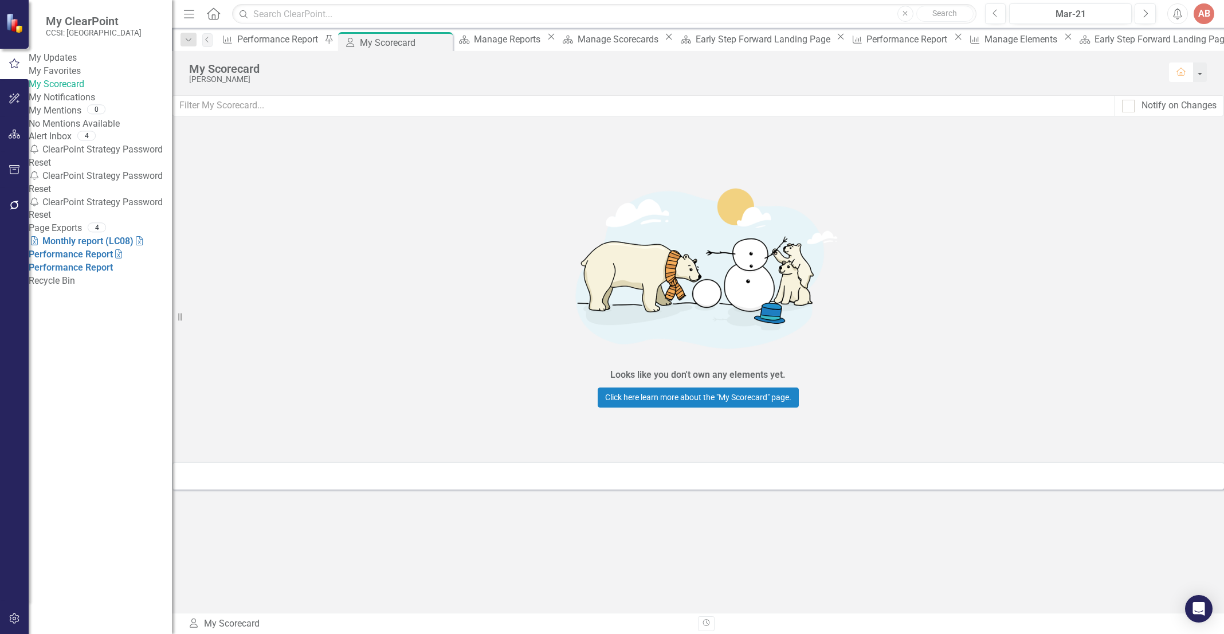
click at [88, 78] on link "My Favorites" at bounding box center [100, 71] width 143 height 13
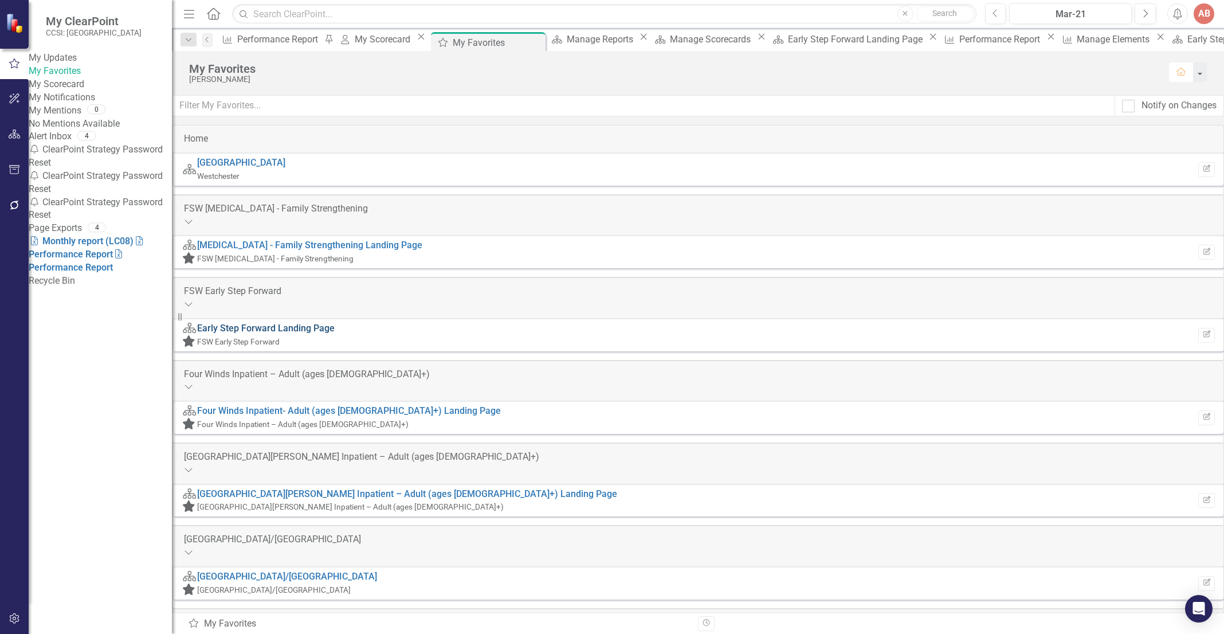
click at [313, 328] on link "Early Step Forward Landing Page" at bounding box center [265, 328] width 137 height 11
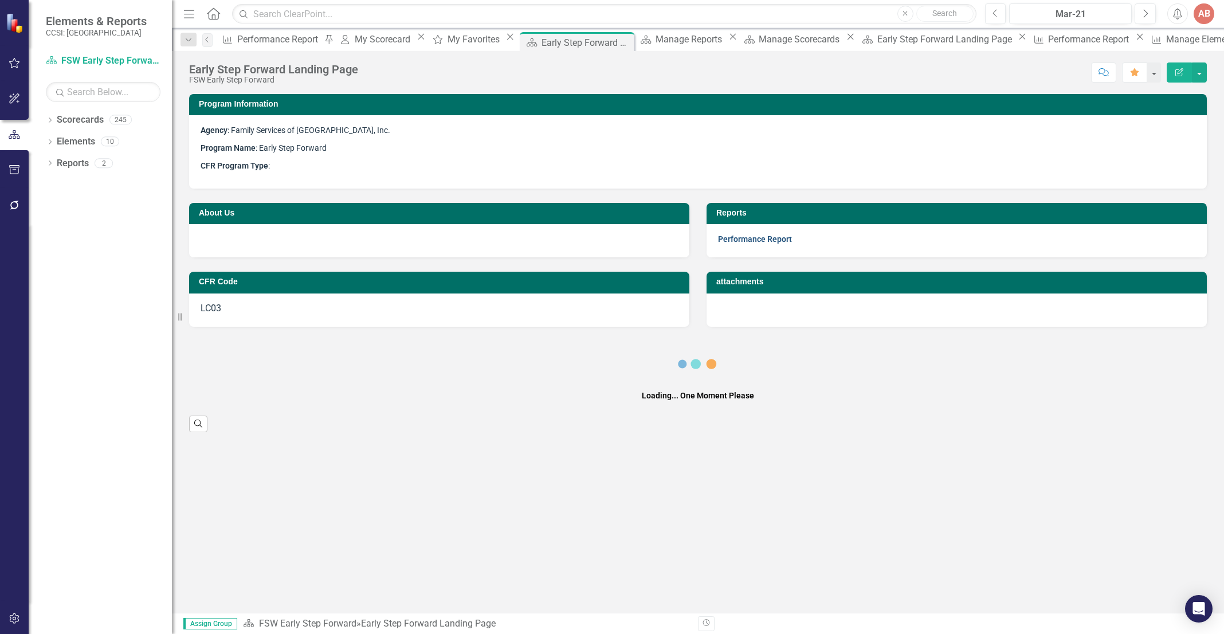
click at [762, 234] on link "Performance Report" at bounding box center [755, 238] width 74 height 9
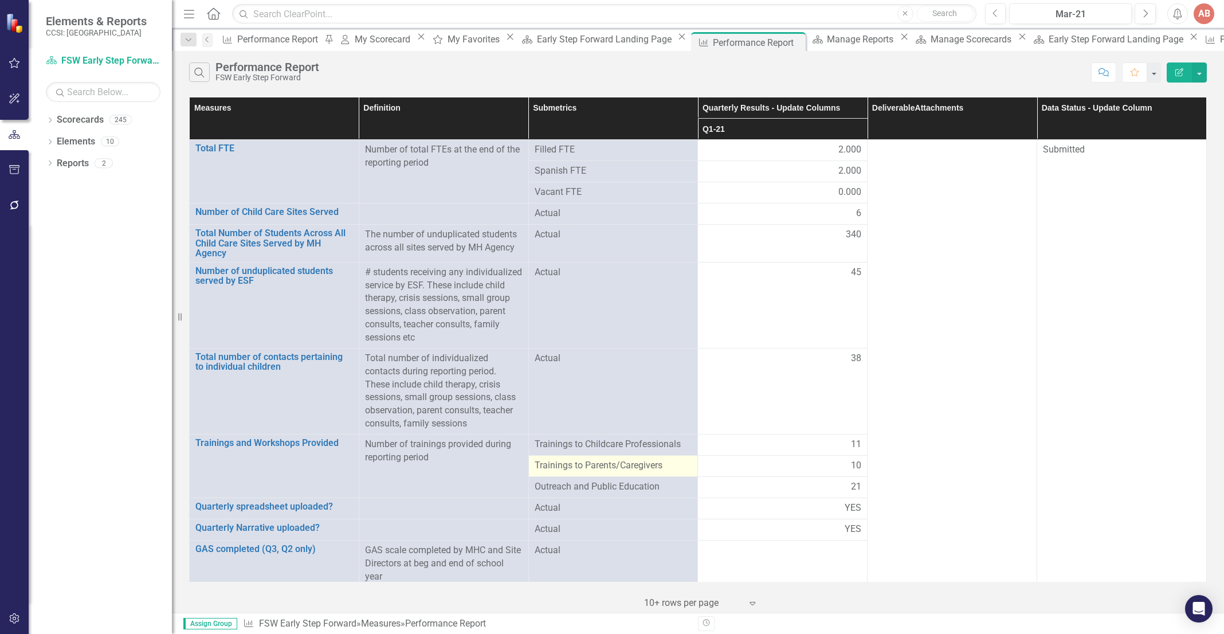
scroll to position [14, 0]
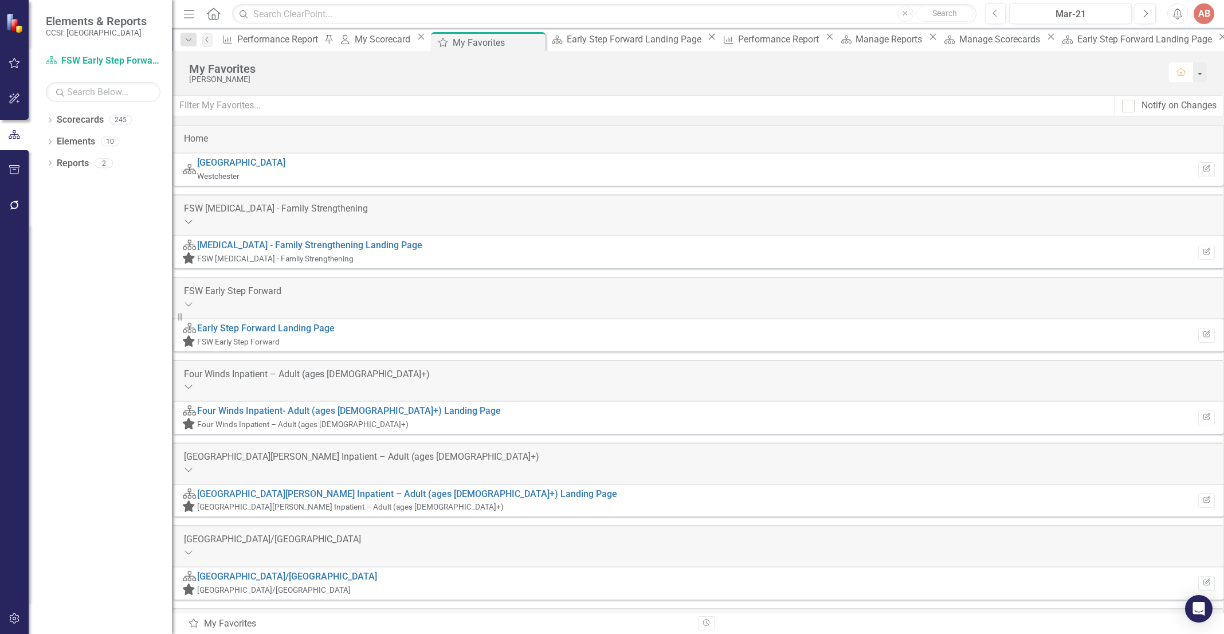
scroll to position [672, 0]
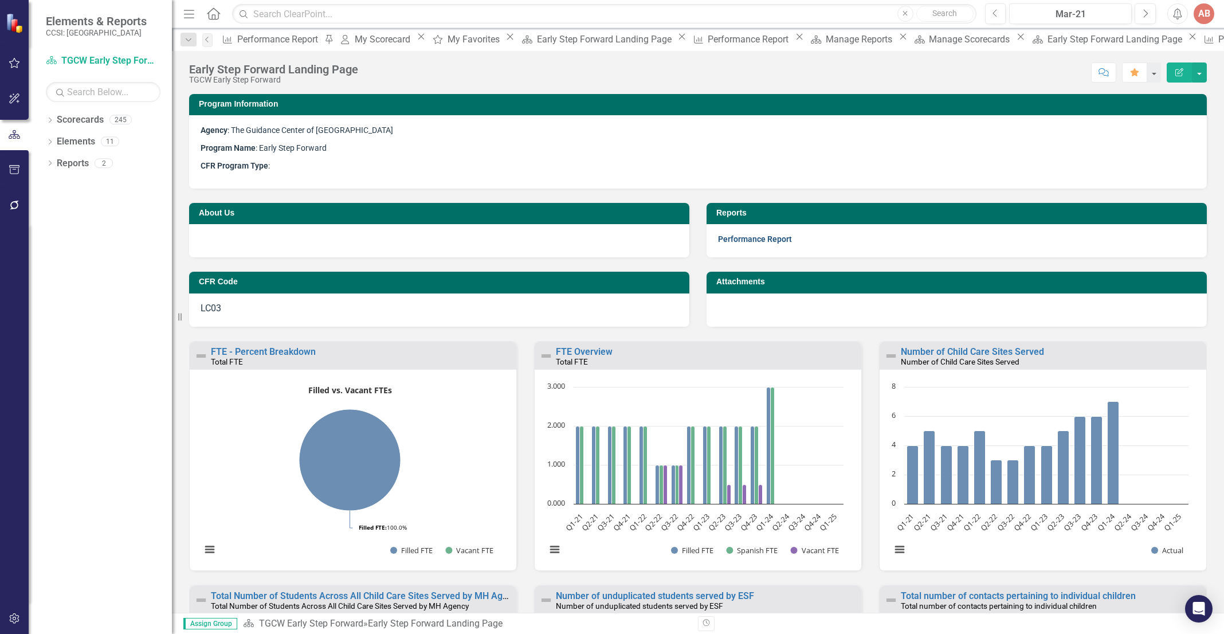
click at [773, 238] on link "Performance Report" at bounding box center [755, 238] width 74 height 9
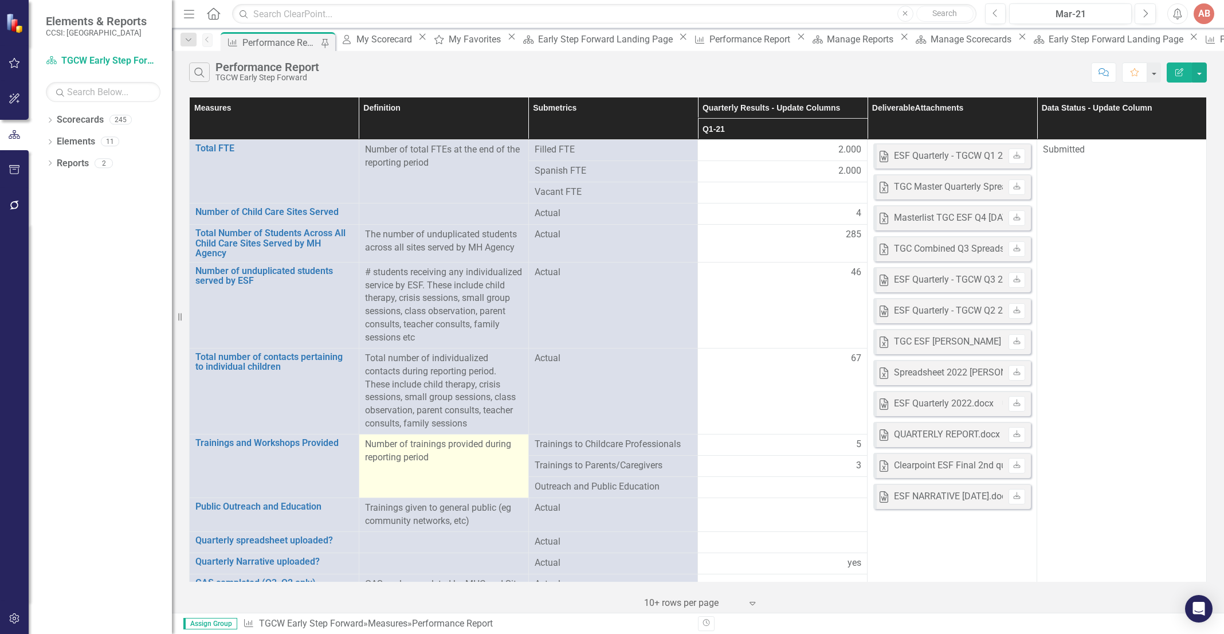
scroll to position [48, 0]
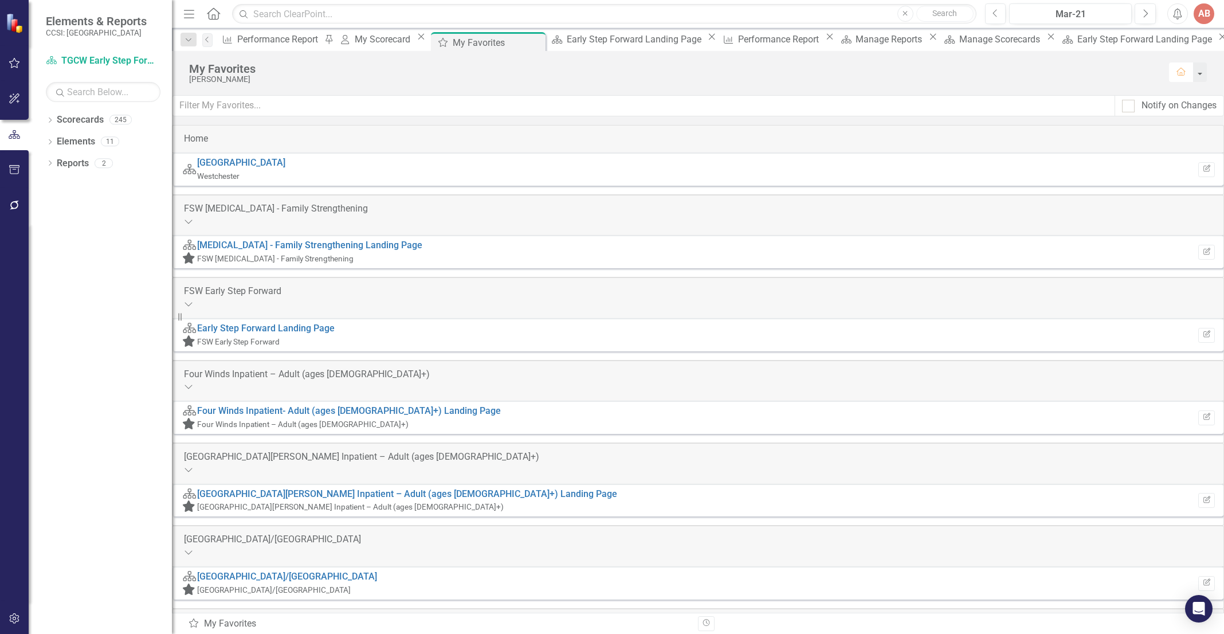
scroll to position [672, 0]
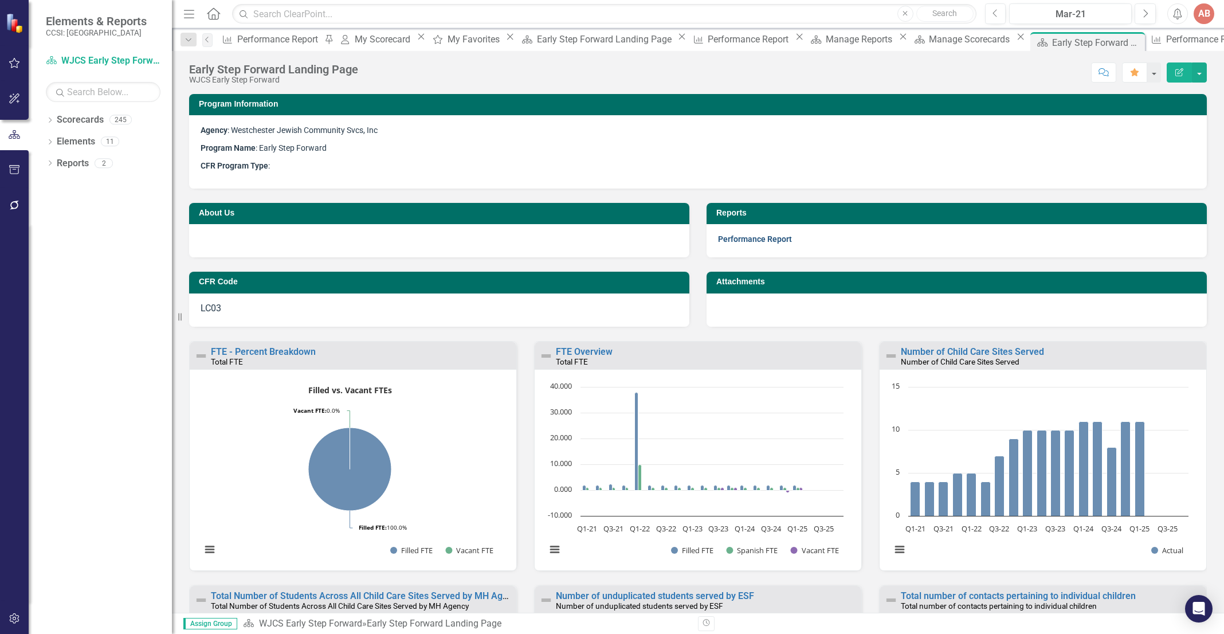
click at [769, 235] on link "Performance Report" at bounding box center [755, 238] width 74 height 9
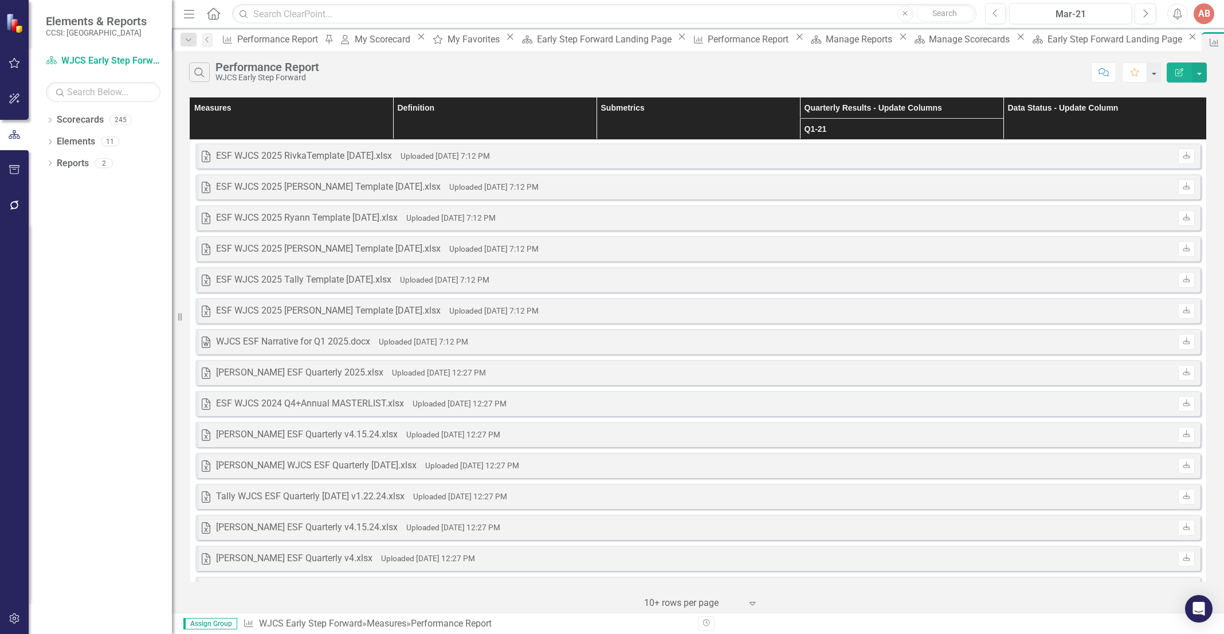
drag, startPoint x: 183, startPoint y: 317, endPoint x: 158, endPoint y: 334, distance: 30.2
click at [161, 335] on div "Elements & Reports CCSI: Westchester Scorecard WJCS Early Step Forward Search D…" at bounding box center [86, 317] width 172 height 634
click at [313, 116] on th "Measures" at bounding box center [291, 118] width 203 height 42
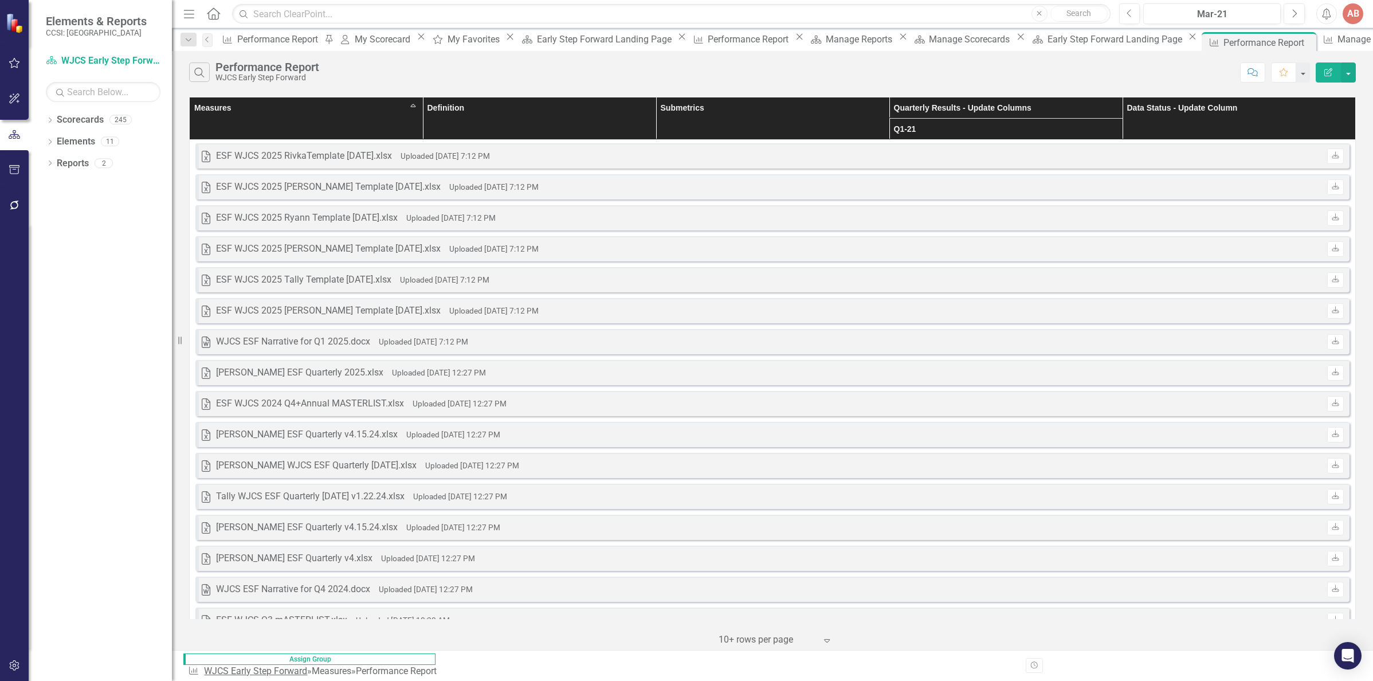
click at [307, 619] on link "WJCS Early Step Forward" at bounding box center [255, 670] width 103 height 11
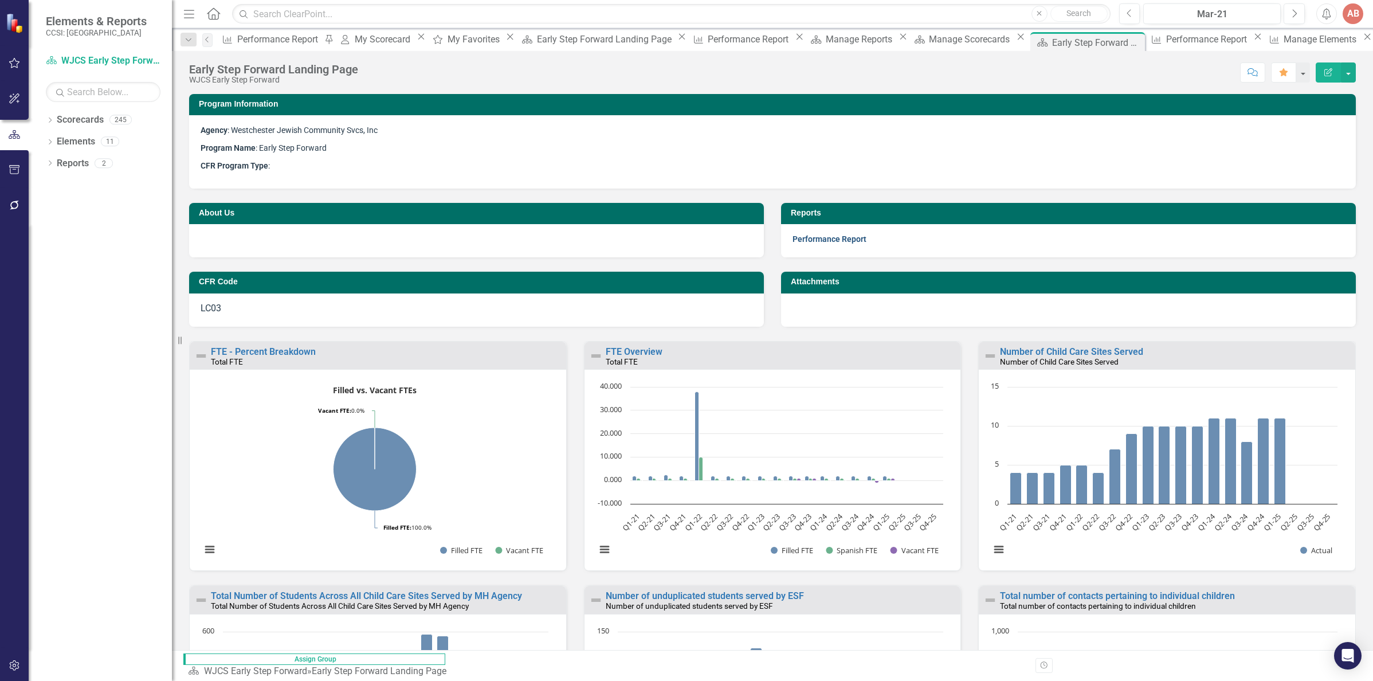
click at [814, 241] on link "Performance Report" at bounding box center [829, 238] width 74 height 9
